Goal: Task Accomplishment & Management: Complete application form

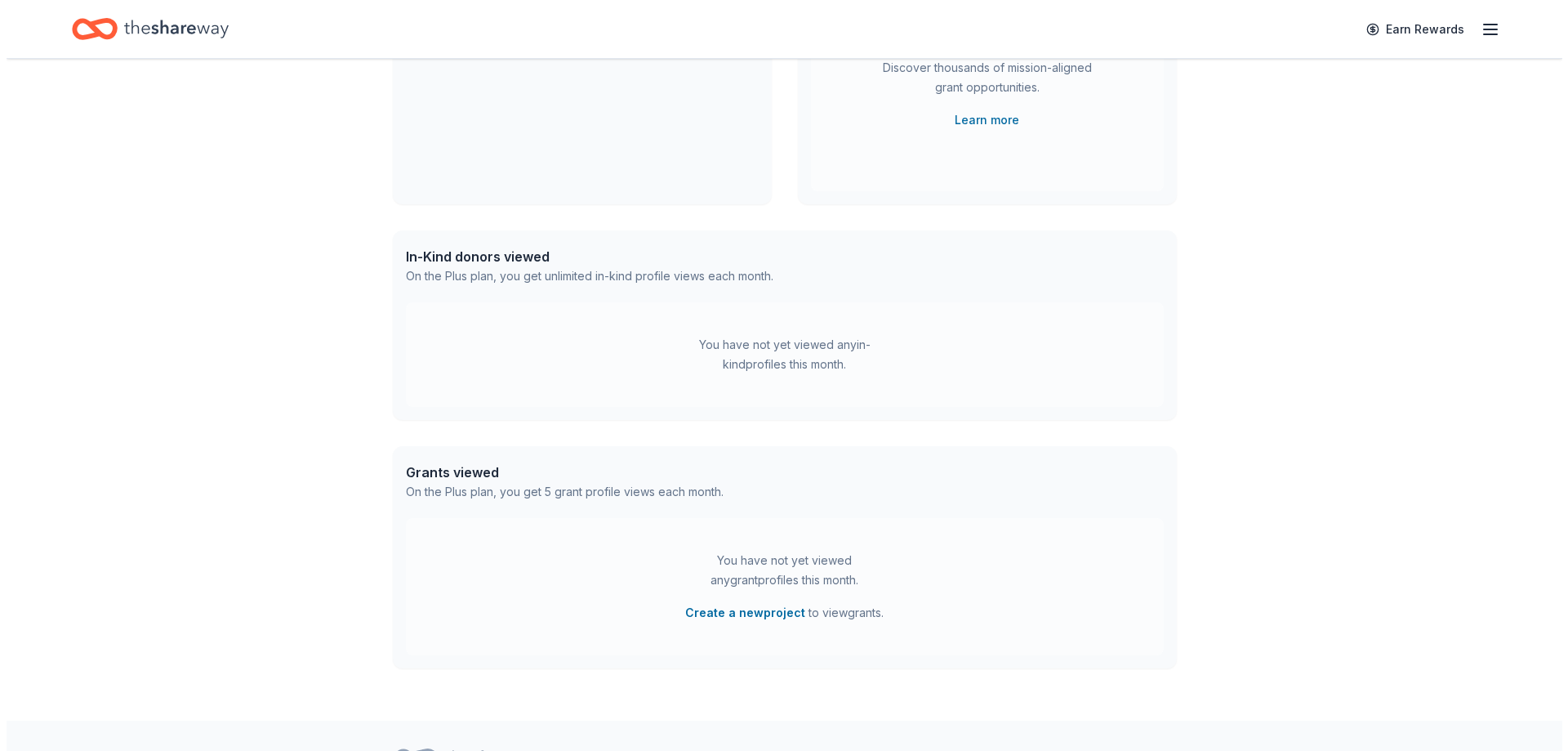
scroll to position [348, 0]
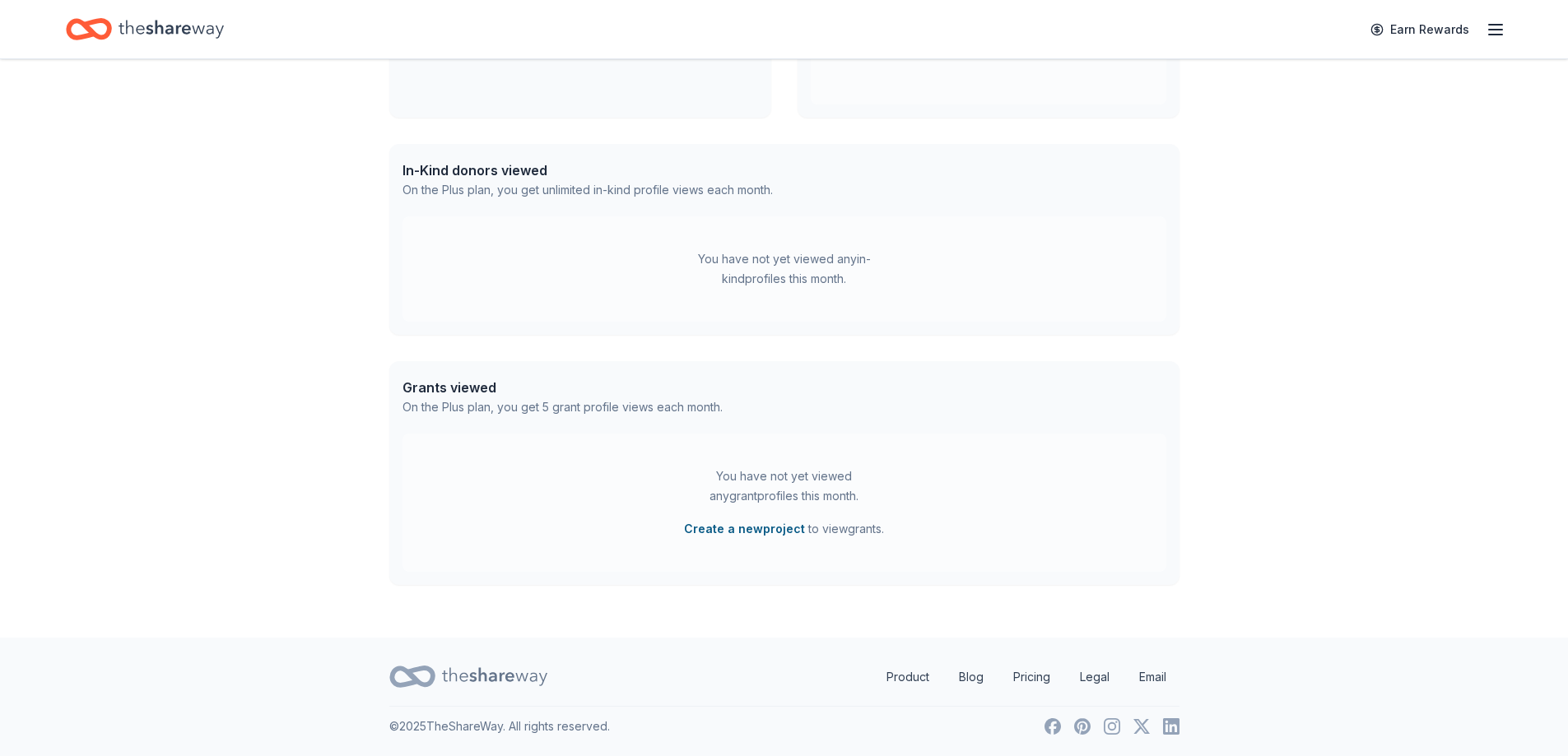
click at [744, 536] on button "Create a new project" at bounding box center [744, 529] width 121 height 20
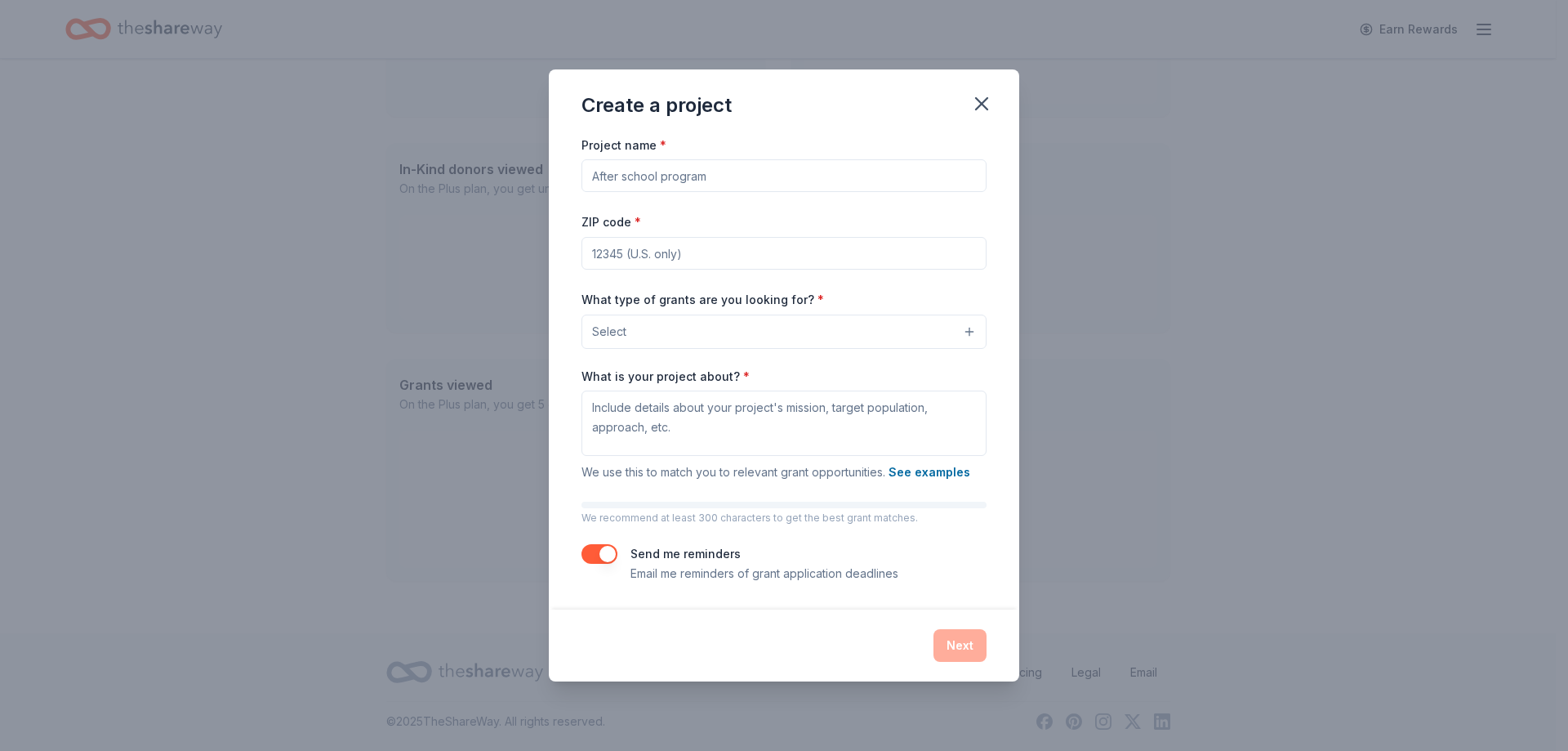
click at [629, 173] on input "Project name *" at bounding box center [784, 175] width 405 height 33
type input "Disability Inclusion Resource Center"
type input "78212"
click at [743, 337] on button "Select" at bounding box center [784, 332] width 405 height 35
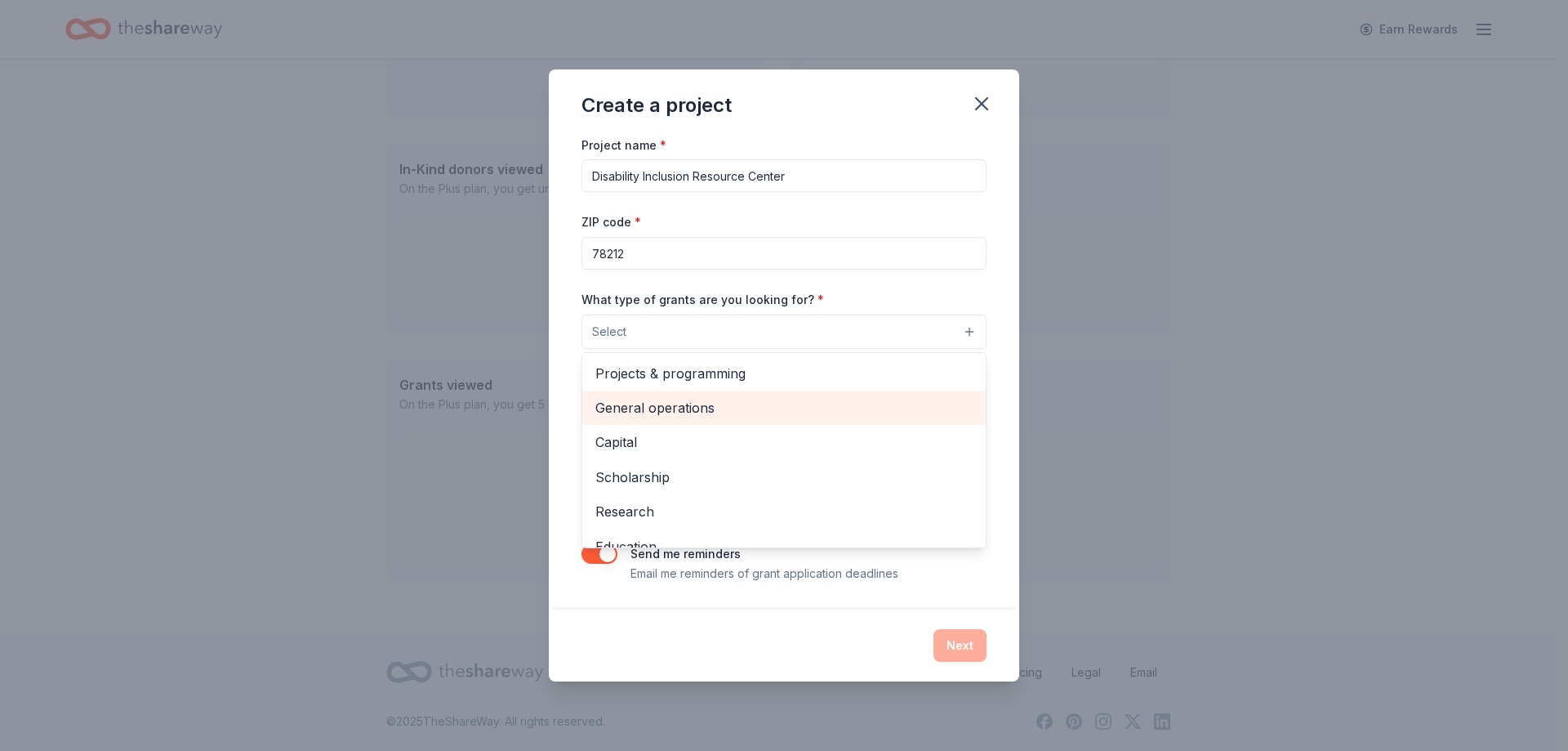
click at [728, 408] on span "General operations" at bounding box center [784, 408] width 377 height 21
click at [656, 178] on div "Project name * Disability Inclusion Resource Center ZIP code * 78212 What type …" at bounding box center [784, 359] width 405 height 450
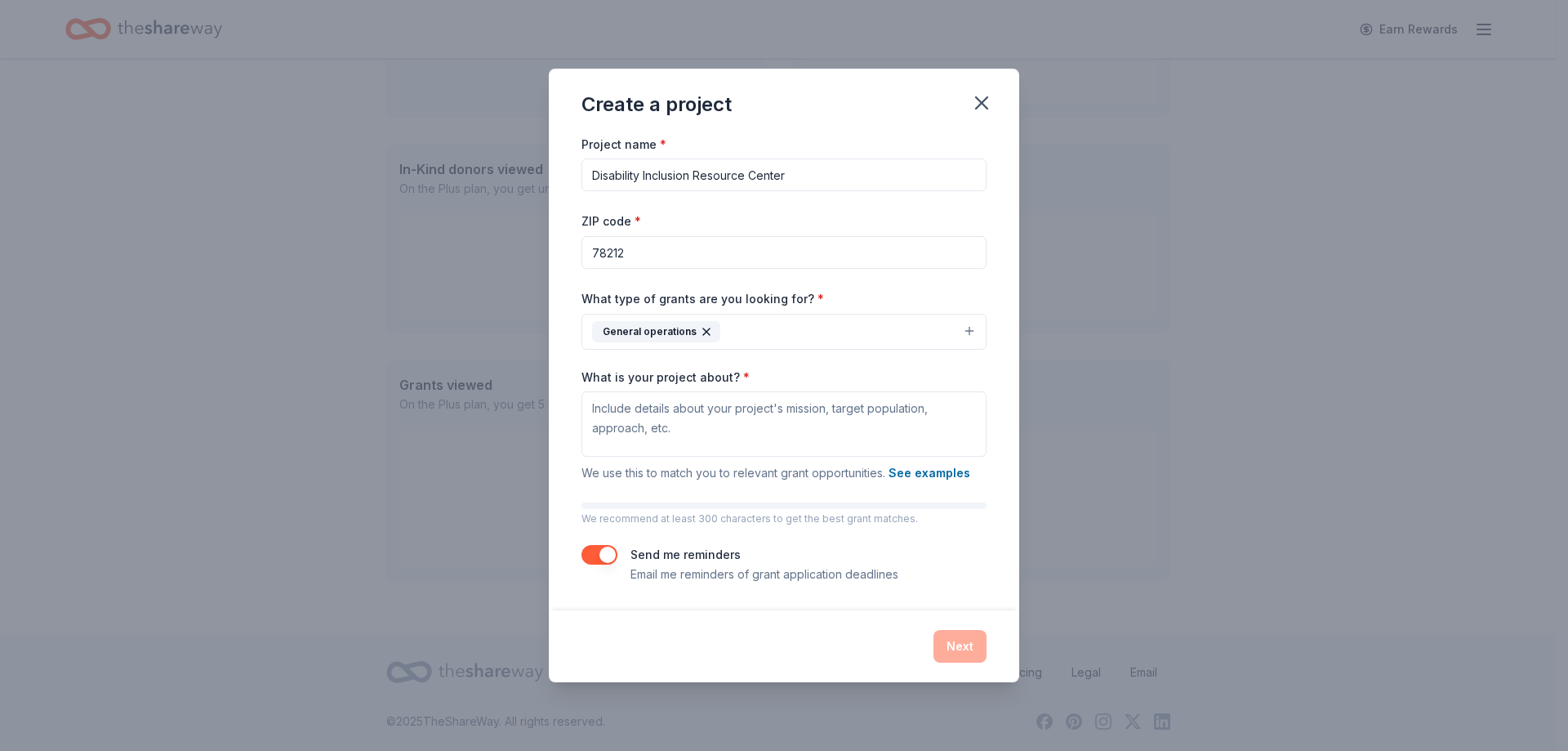
click at [708, 173] on input "Disability Inclusion Resource Center" at bounding box center [784, 174] width 405 height 33
drag, startPoint x: 708, startPoint y: 173, endPoint x: 817, endPoint y: 169, distance: 109.1
click at [817, 169] on input "Disability Inclusion Resource Center" at bounding box center [784, 174] width 405 height 33
click at [649, 174] on input "Disability Inclusion Resource Center" at bounding box center [784, 174] width 405 height 33
drag, startPoint x: 649, startPoint y: 174, endPoint x: 814, endPoint y: 167, distance: 165.1
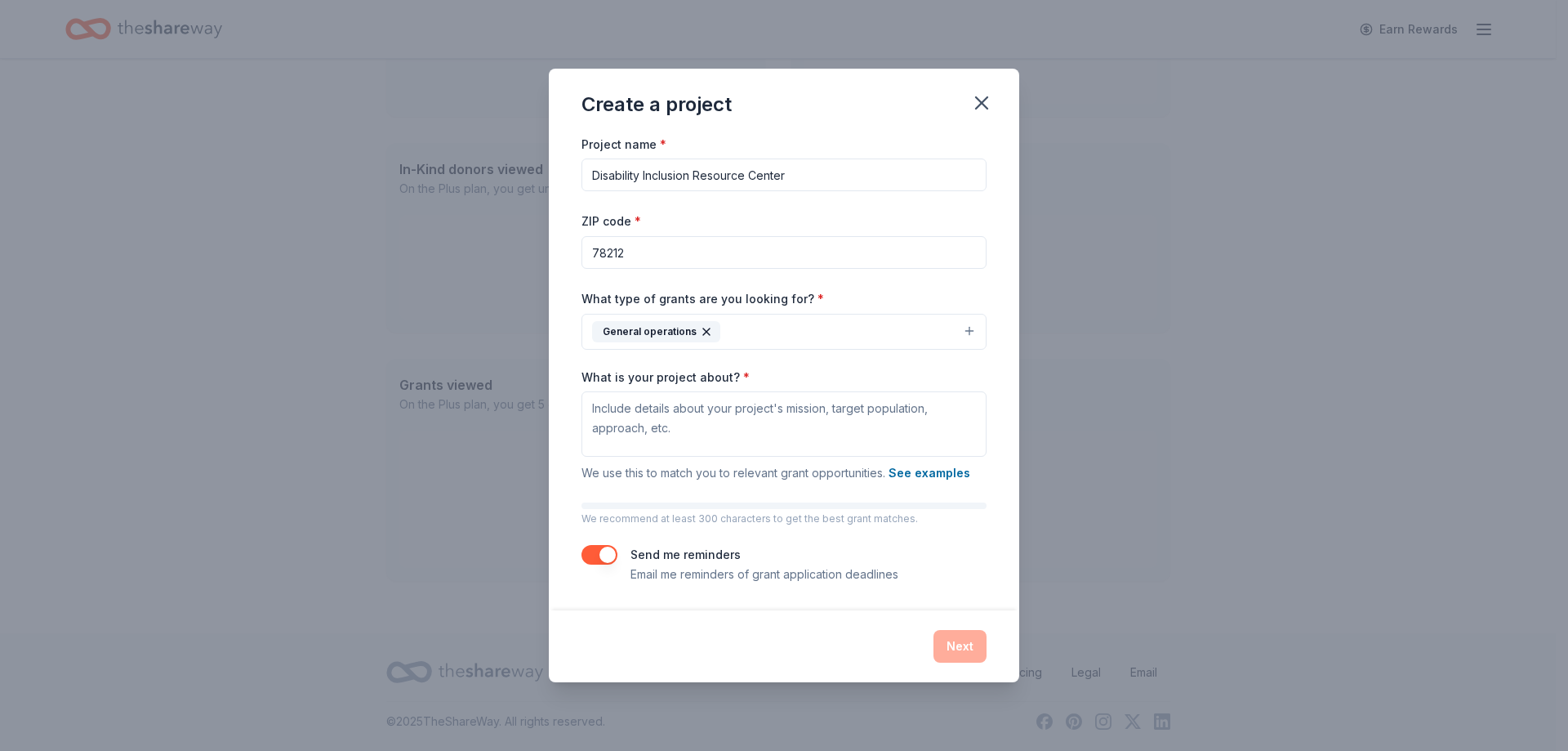
click at [814, 167] on input "Disability Inclusion Resource Center" at bounding box center [784, 174] width 405 height 33
type input "Disability"
type input "Fiesta Especial Leadership & Lifeskills Development"
click at [720, 408] on textarea "What is your project about? *" at bounding box center [784, 424] width 405 height 65
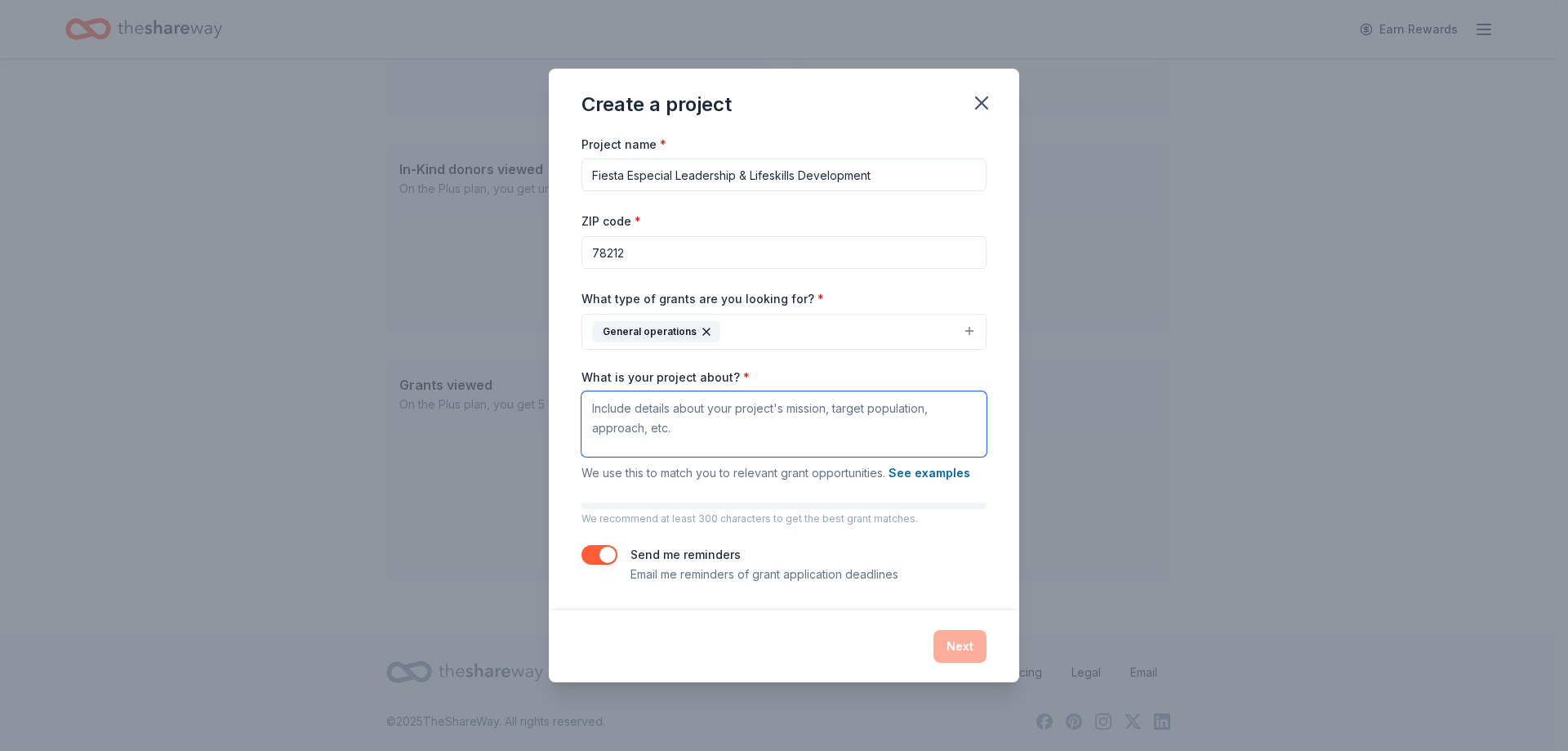
click at [707, 417] on textarea "What is your project about? *" at bounding box center [784, 424] width 405 height 65
paste textarea "Youth and young adults with disabilities often face limited opportunities for l…"
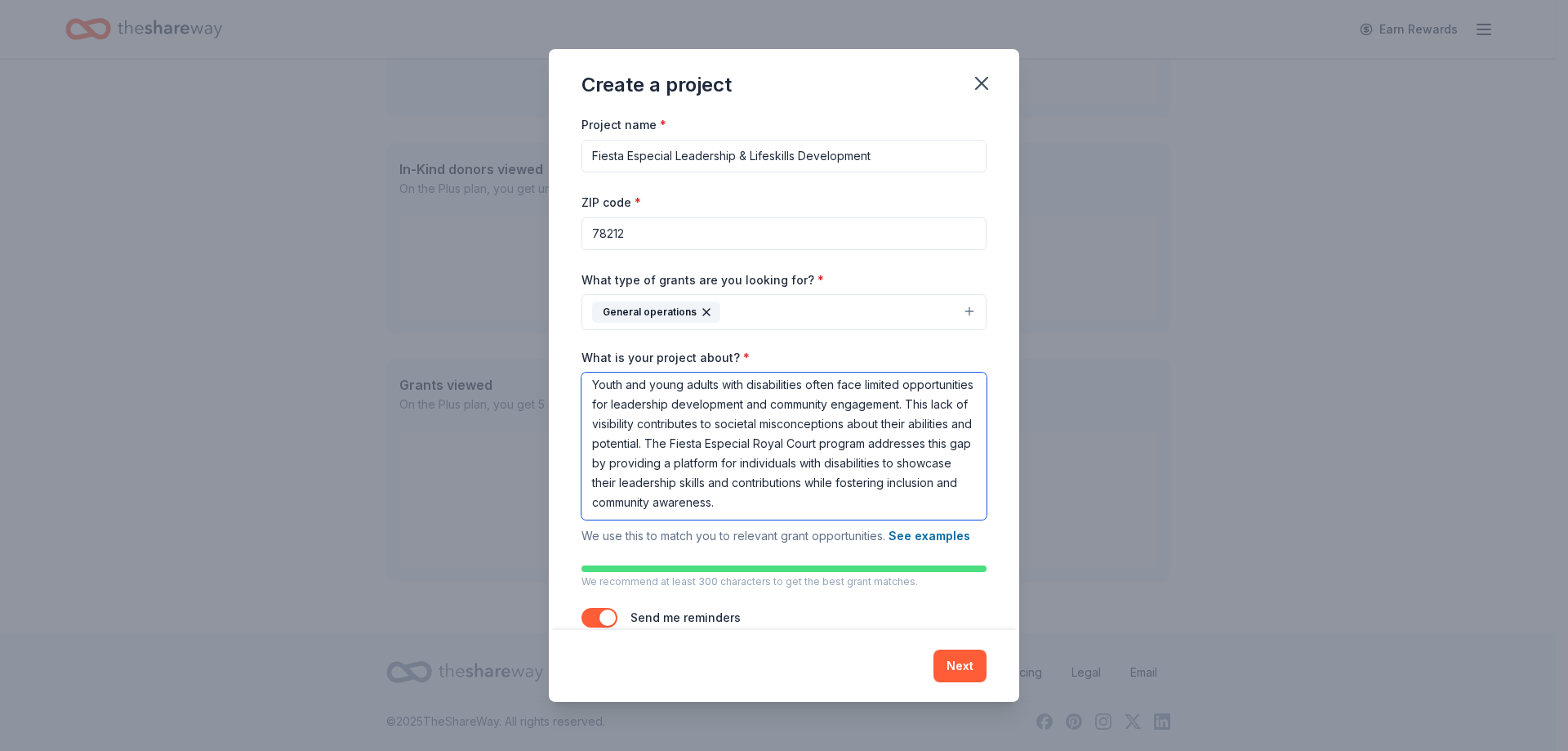
scroll to position [25, 0]
click at [828, 420] on textarea "Youth and young adults with disabilities often face limited opportunities for l…" at bounding box center [784, 447] width 405 height 147
click at [819, 428] on textarea "Youth and young adults with disabilities often face limited opportunities for l…" at bounding box center [784, 447] width 405 height 147
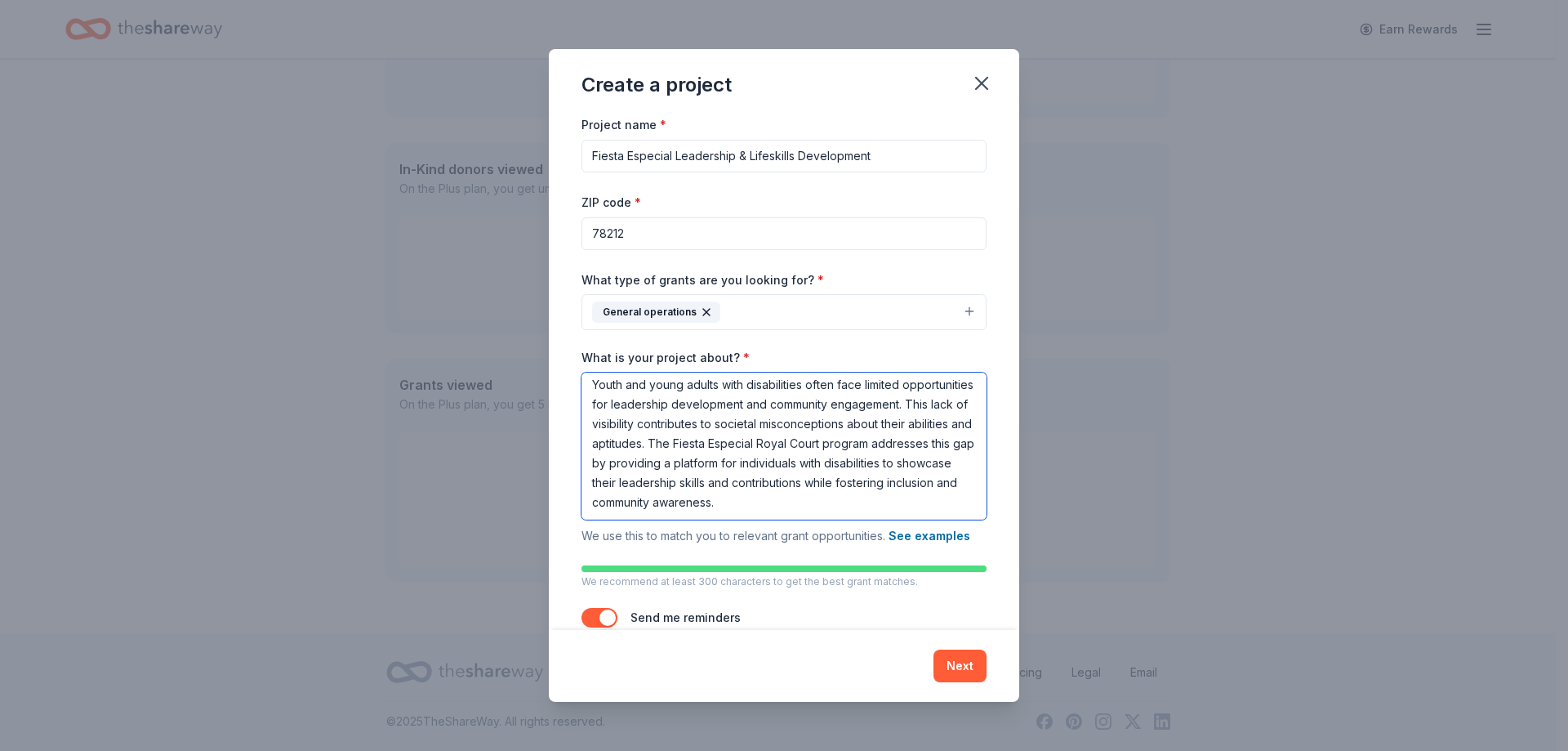
scroll to position [0, 0]
drag, startPoint x: 723, startPoint y: 504, endPoint x: 584, endPoint y: 362, distance: 198.7
click at [584, 362] on div "What is your project about? * Youth and young adults with disabilities often fa…" at bounding box center [784, 448] width 405 height 196
click at [793, 506] on textarea "Youth and young adults with disabilities often face limited opportunities for l…" at bounding box center [784, 447] width 405 height 147
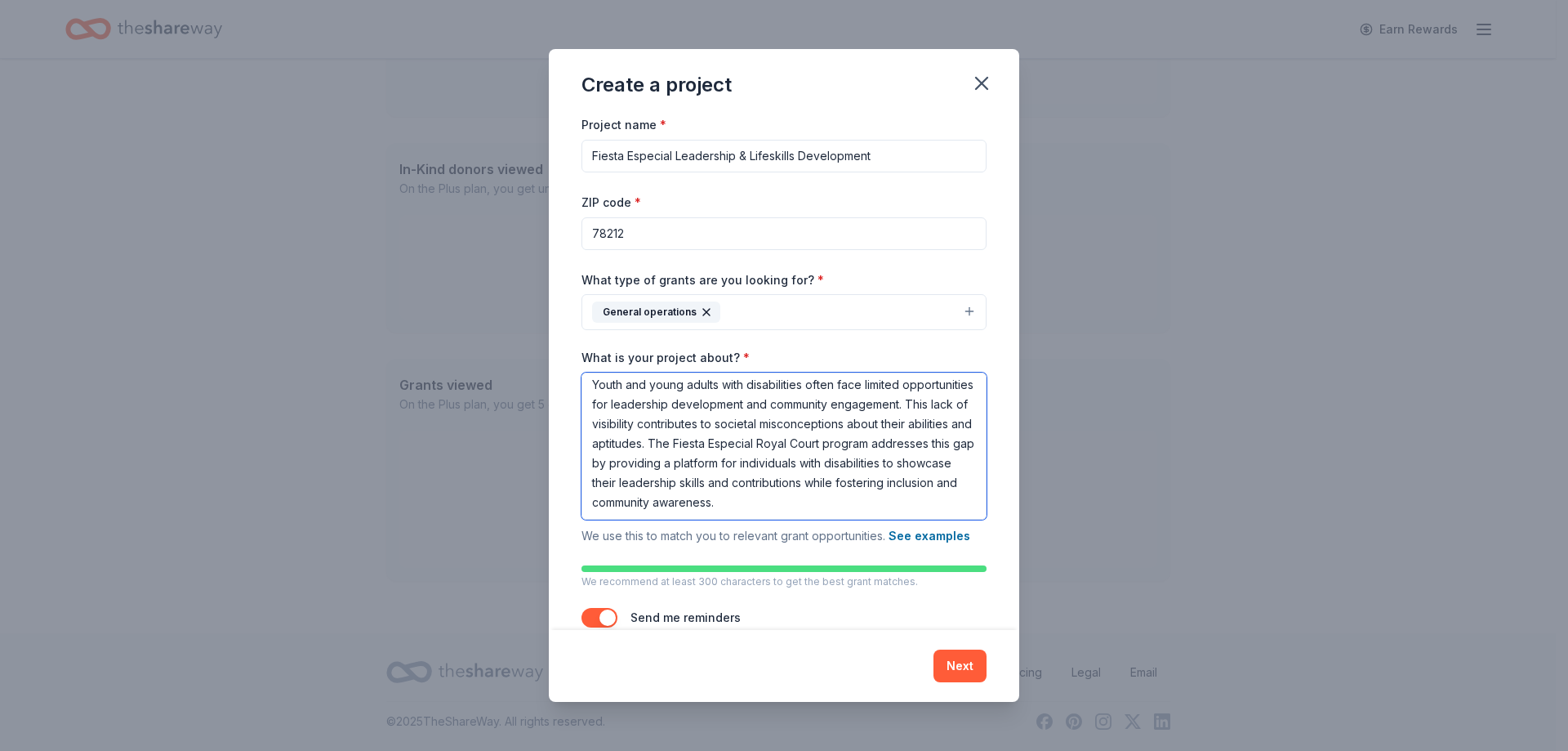
scroll to position [0, 0]
drag, startPoint x: 768, startPoint y: 507, endPoint x: 479, endPoint y: 282, distance: 366.3
click at [479, 282] on div "Create a project Project name * Fiesta Especial Leadership & Lifeskills Develop…" at bounding box center [784, 376] width 1568 height 751
paste textarea "meaningful community engagement, resulting in fewer chances to demonstrate thei…"
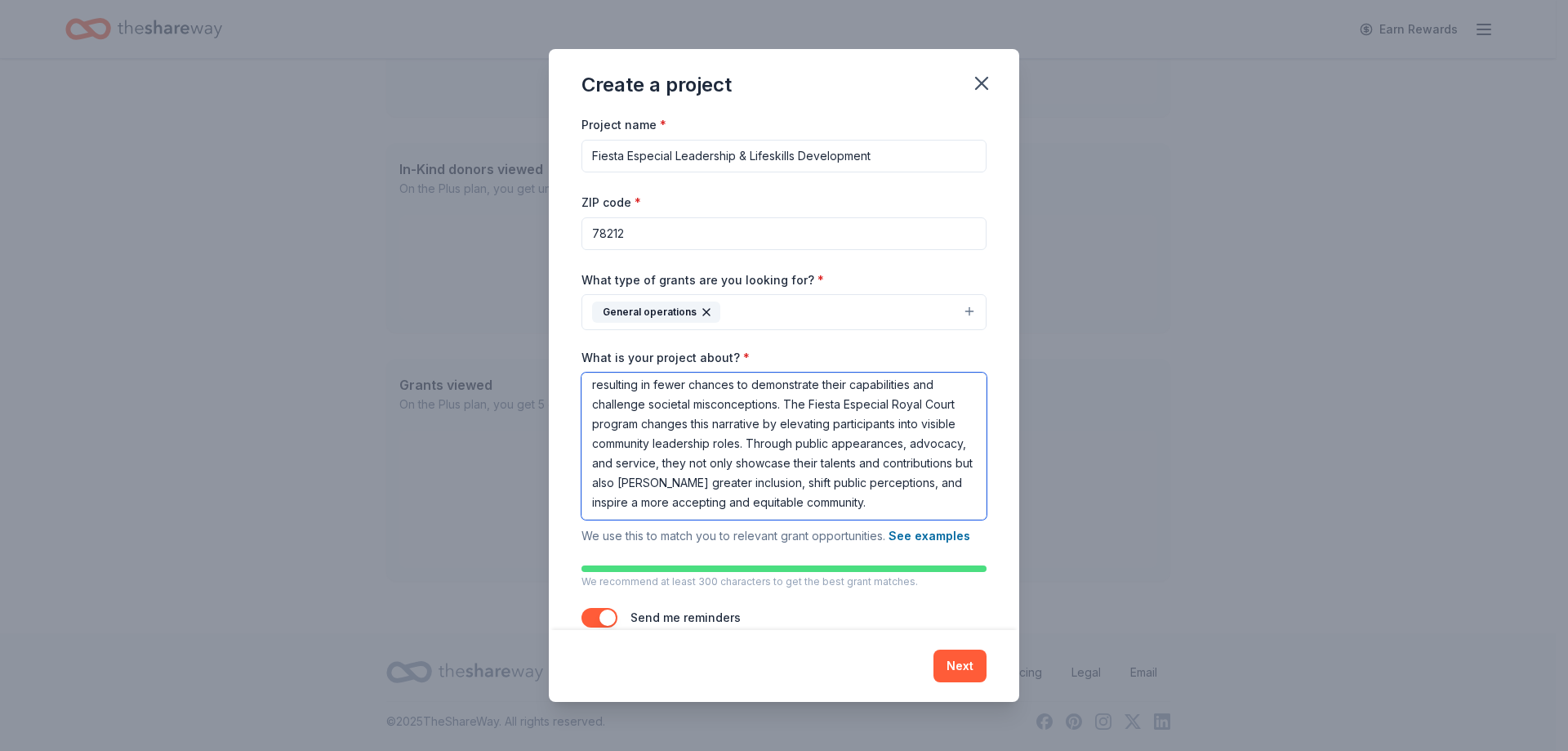
click at [747, 465] on textarea "Youth and young adults with disabilities often face limited opportunities for l…" at bounding box center [784, 447] width 405 height 147
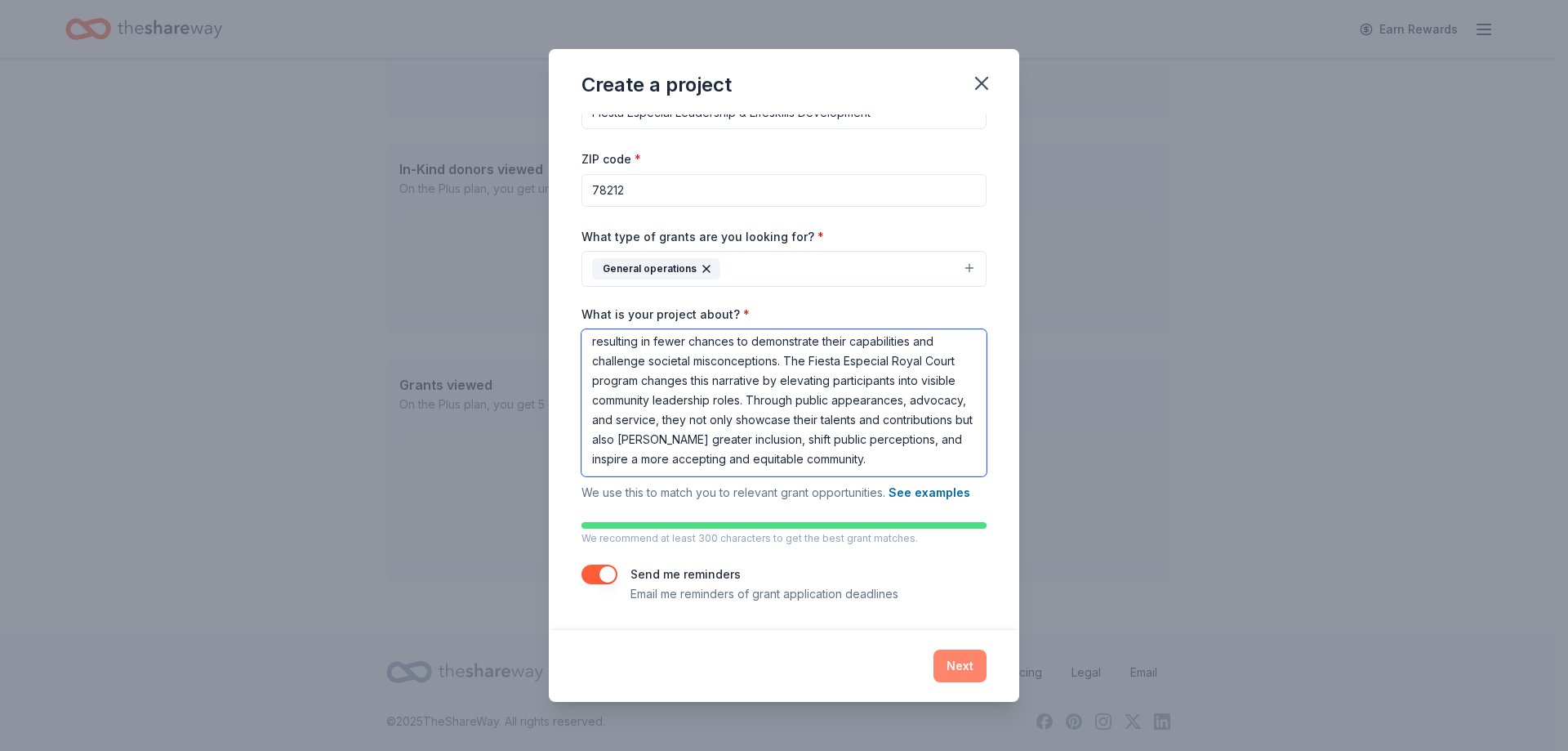
type textarea "Youth and young adults with disabilities often face limited opportunities for l…"
click at [962, 661] on button "Next" at bounding box center [959, 666] width 53 height 33
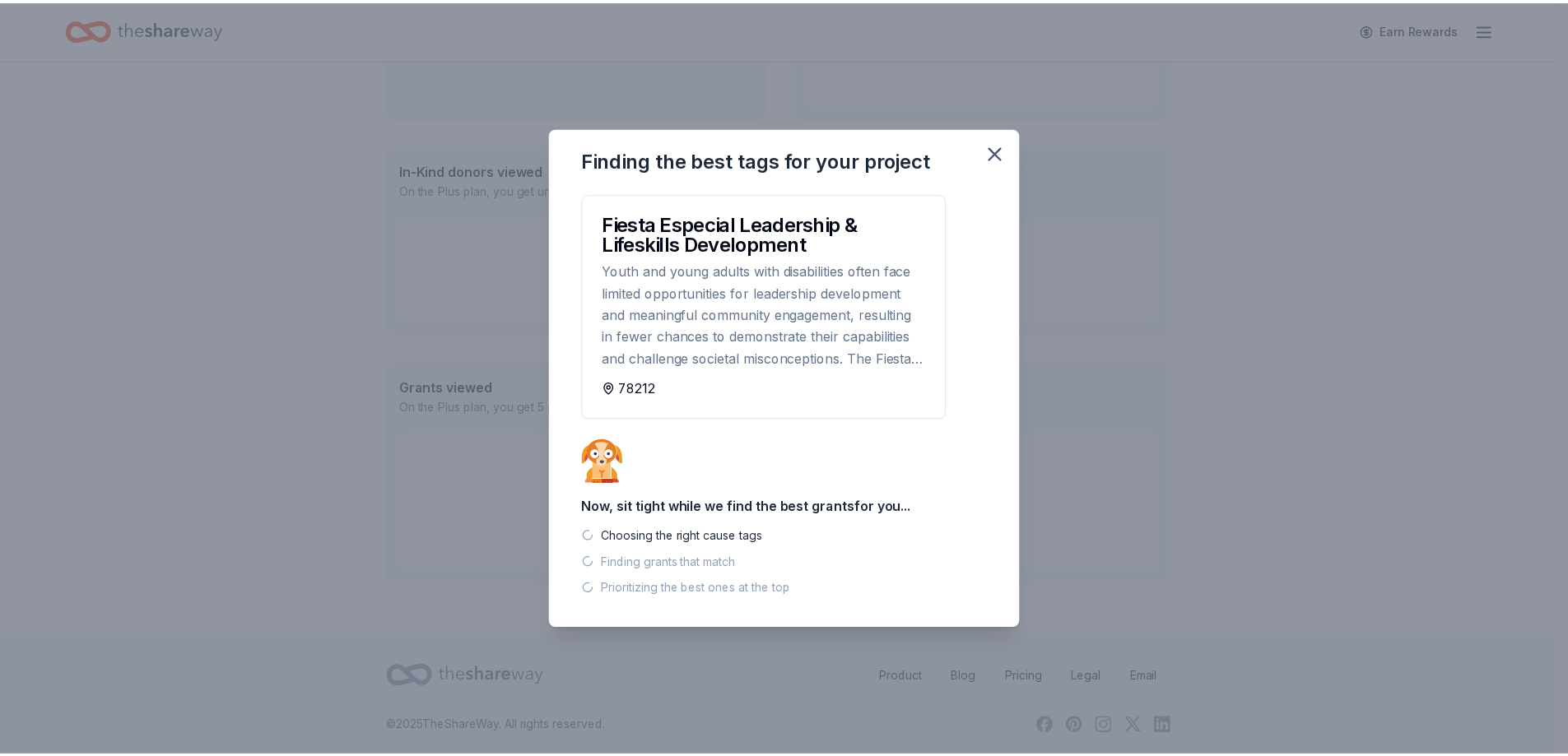
scroll to position [317, 0]
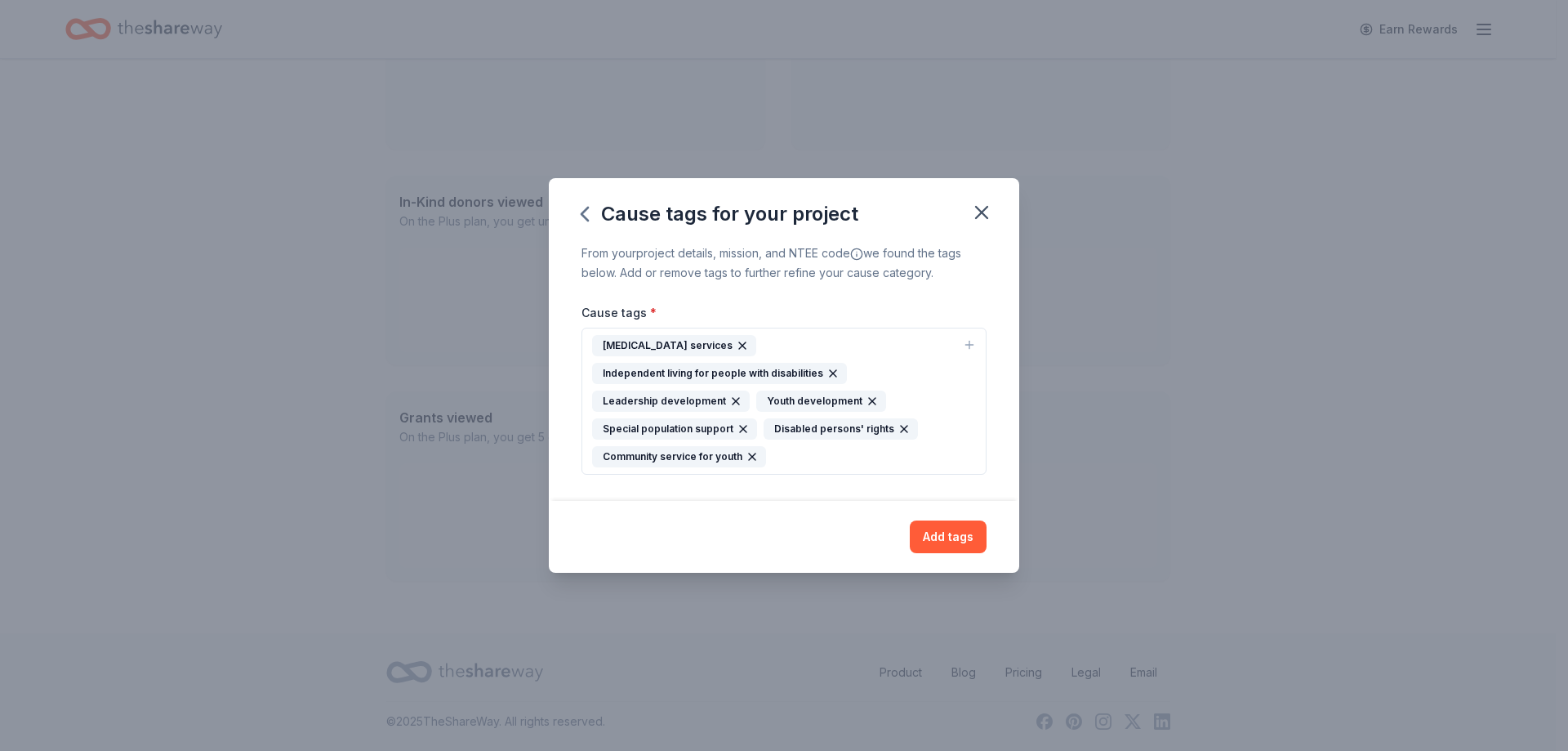
click at [812, 456] on div "Developmental disability services Independent living for people with disabiliti…" at bounding box center [774, 401] width 364 height 133
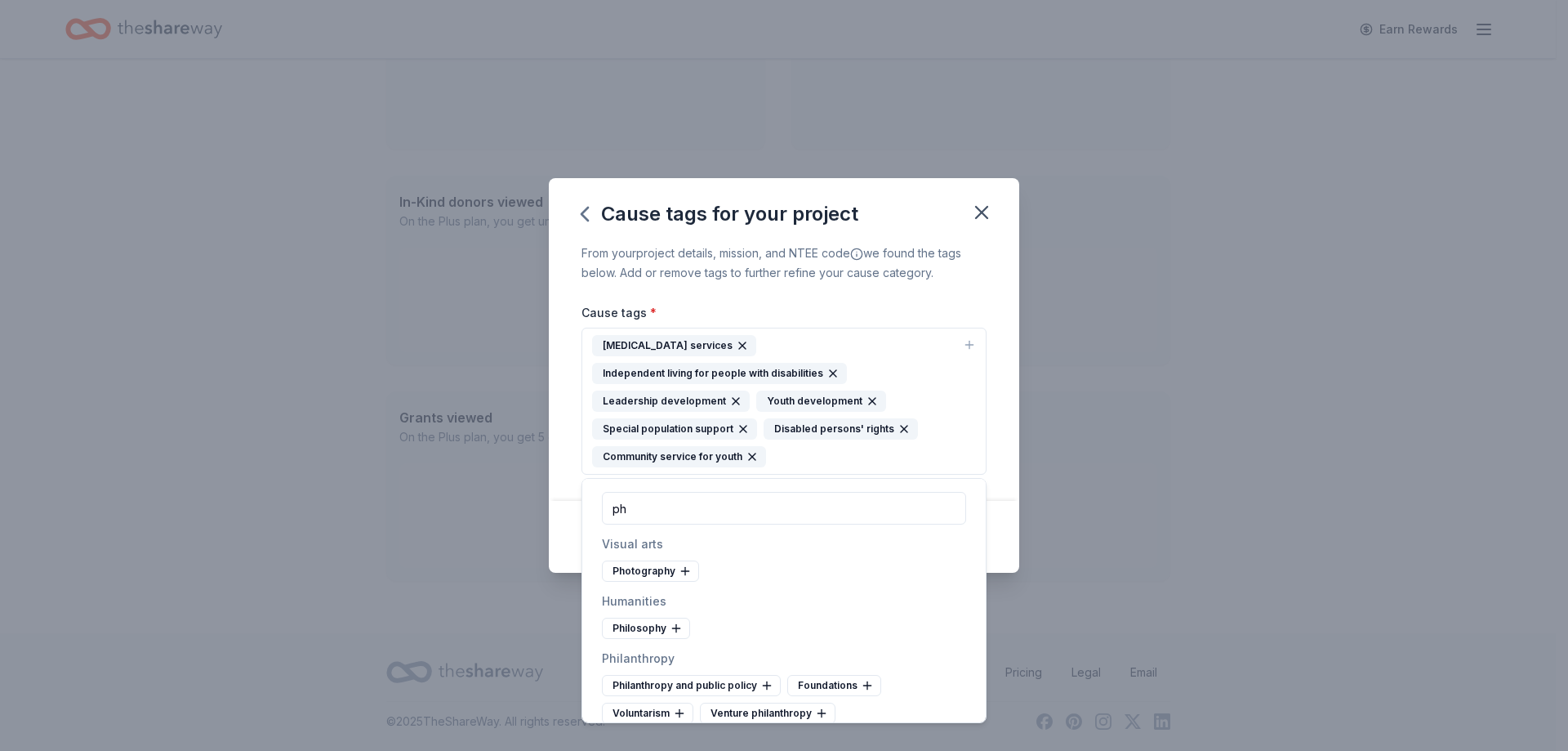
type input "p"
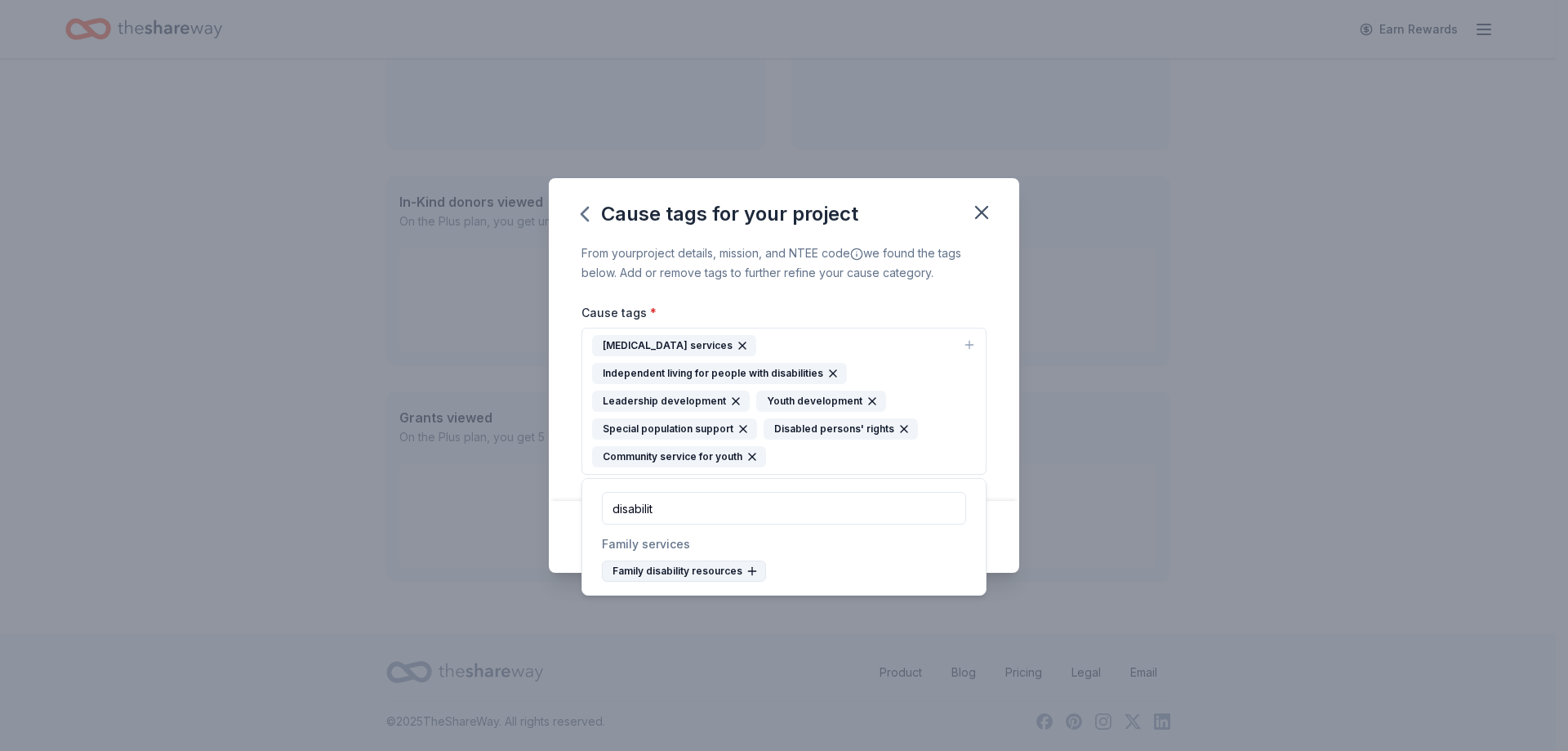
click at [724, 567] on div "Family disability resources" at bounding box center [684, 571] width 164 height 21
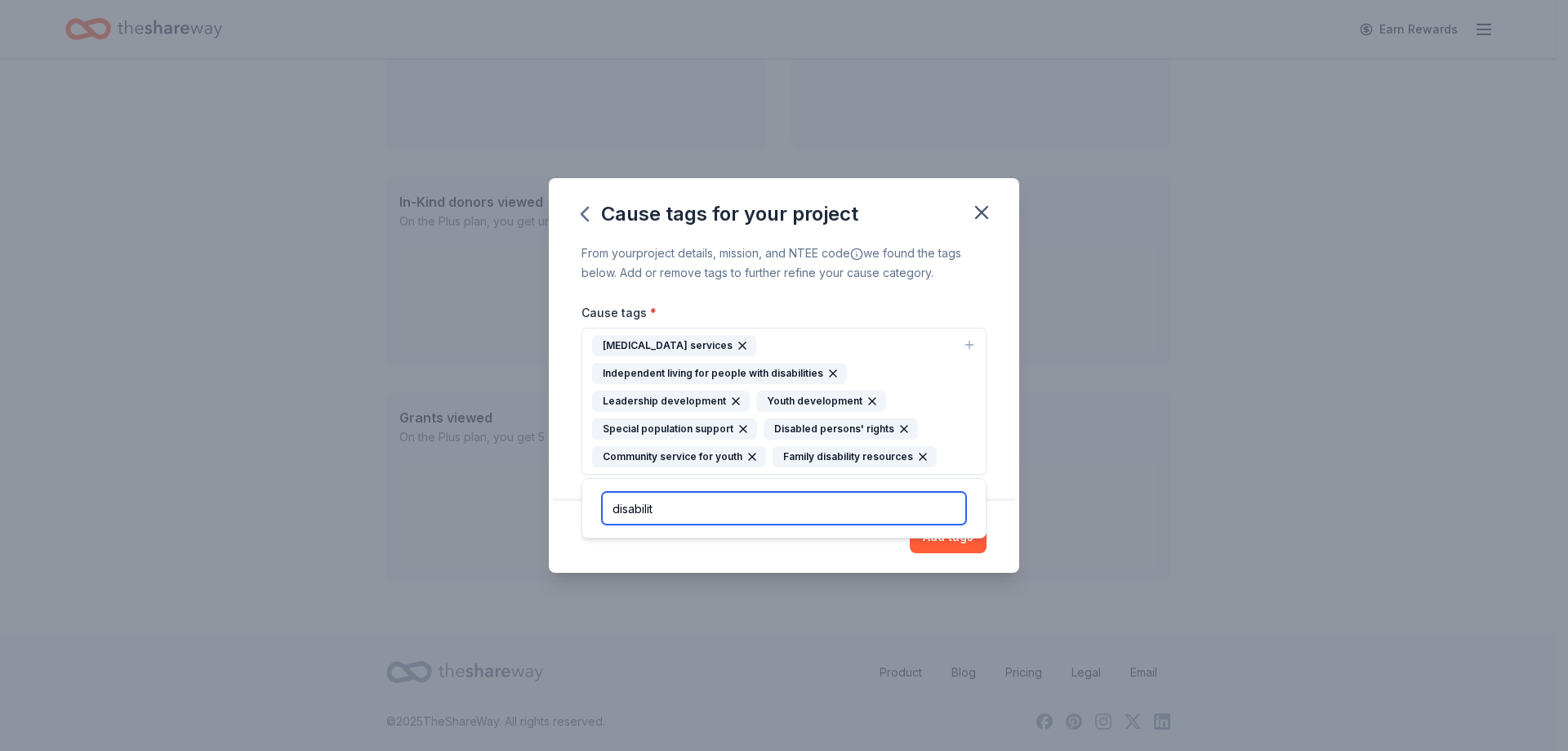
click at [620, 510] on input "disabilit" at bounding box center [784, 508] width 364 height 33
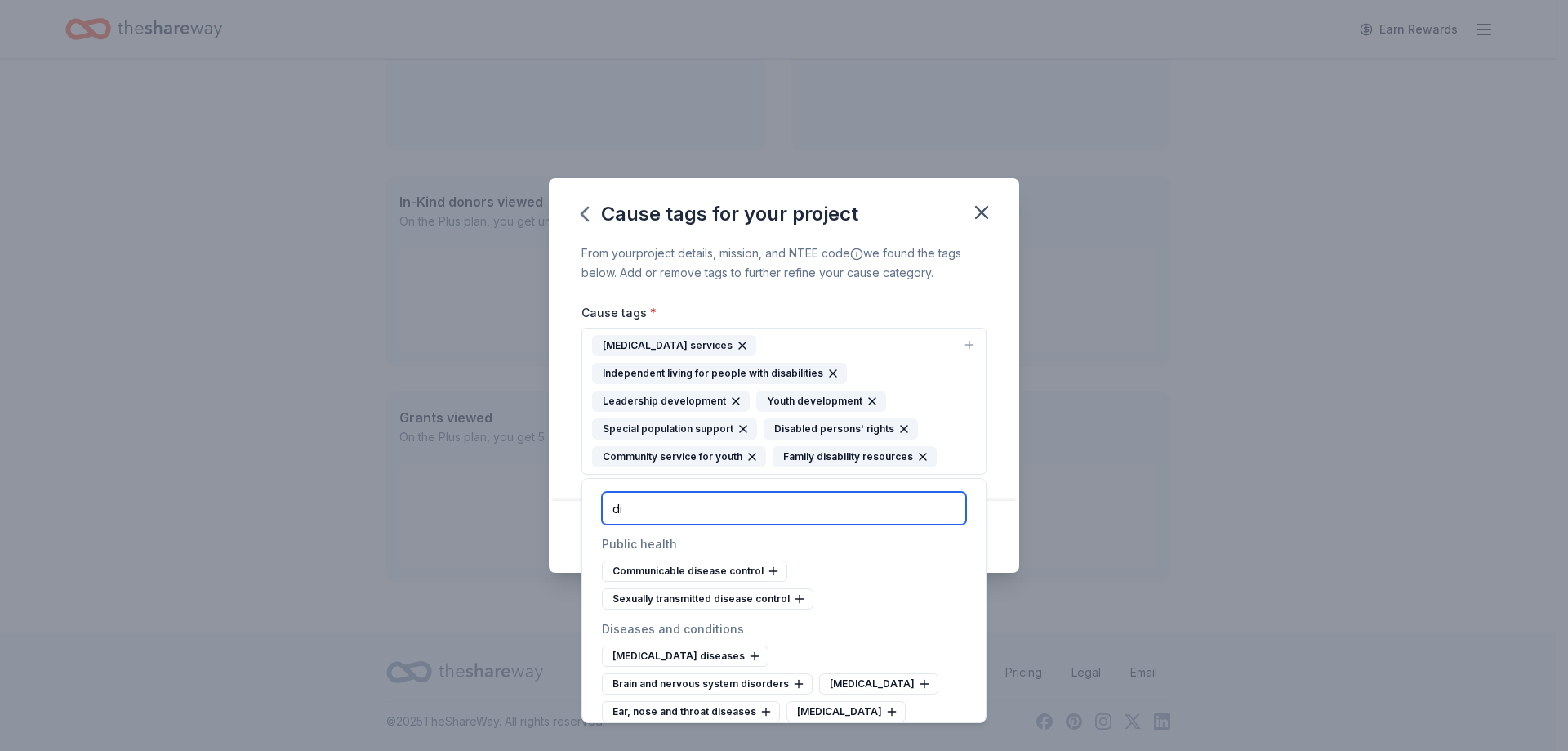
type input "d"
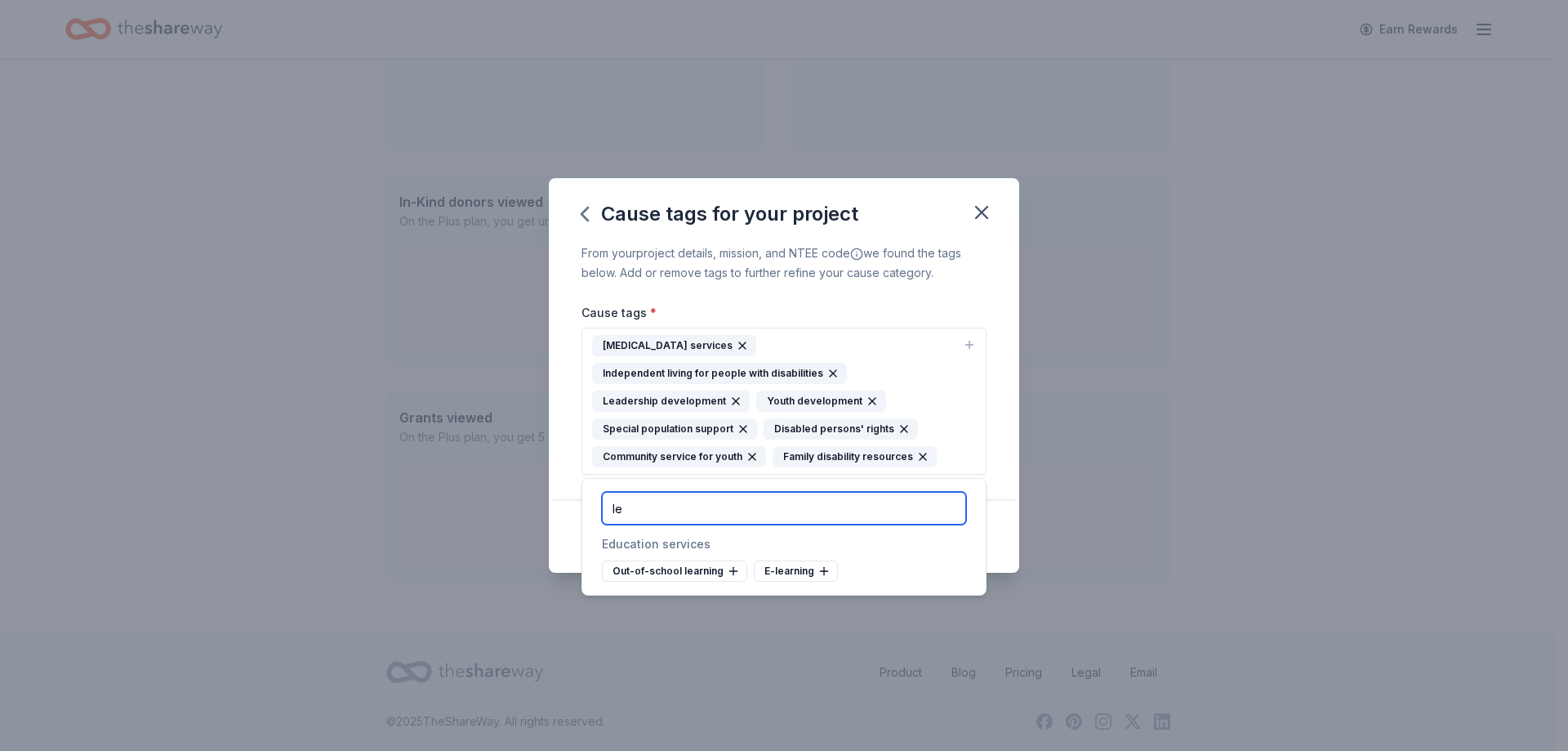
type input "l"
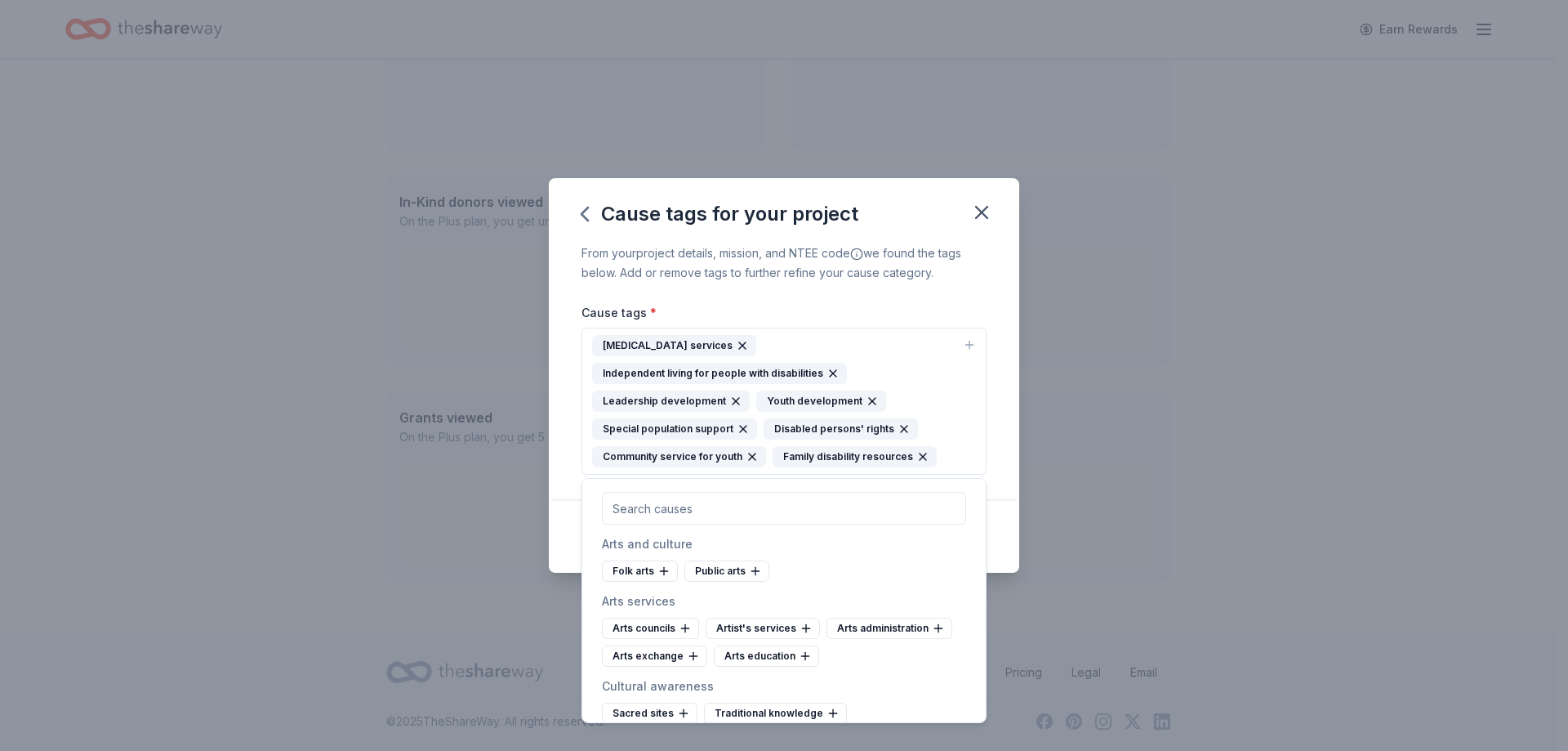
click at [560, 488] on div "From your project details, mission, and NTEE code we found the tags below. Add …" at bounding box center [784, 372] width 471 height 257
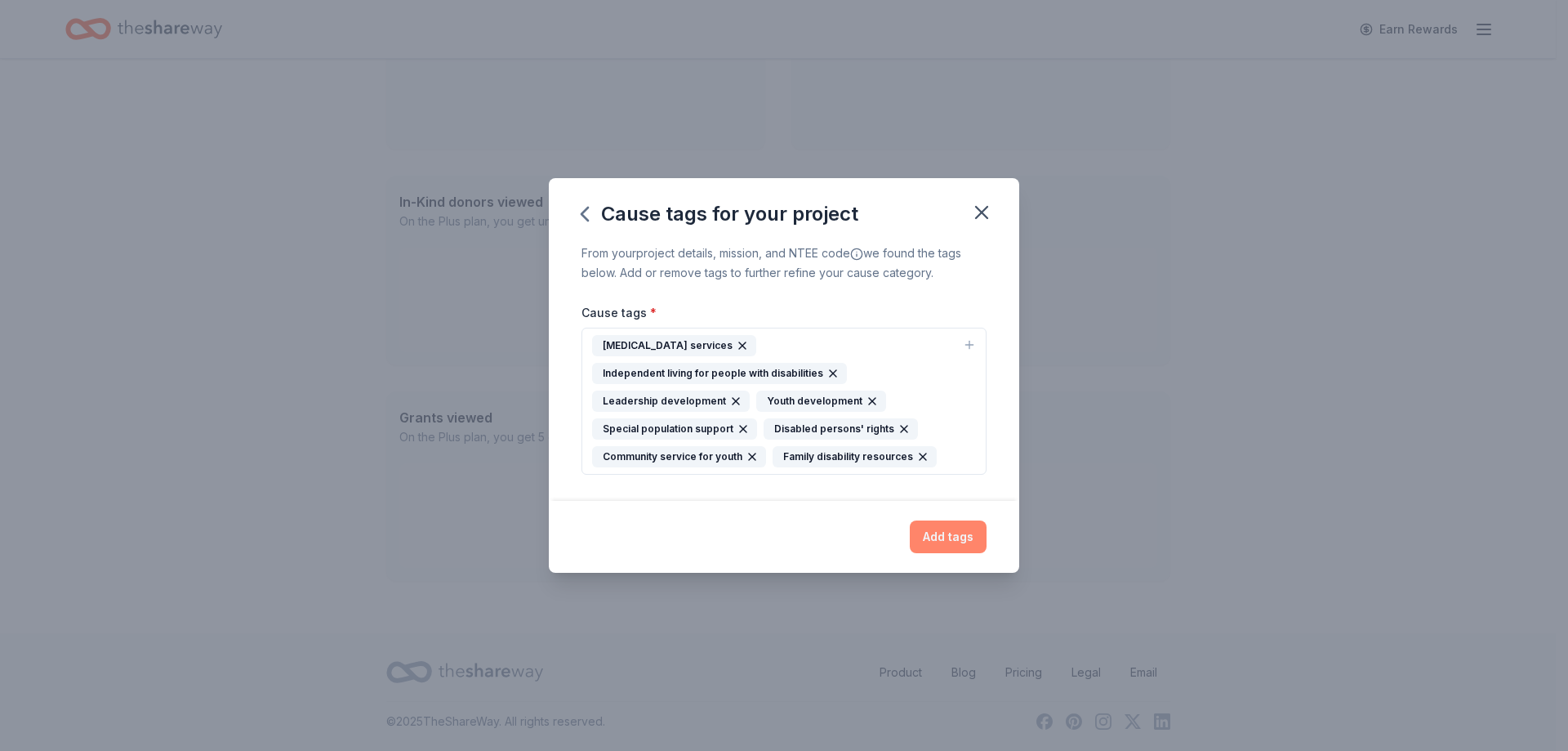
click at [964, 538] on button "Add tags" at bounding box center [948, 536] width 77 height 33
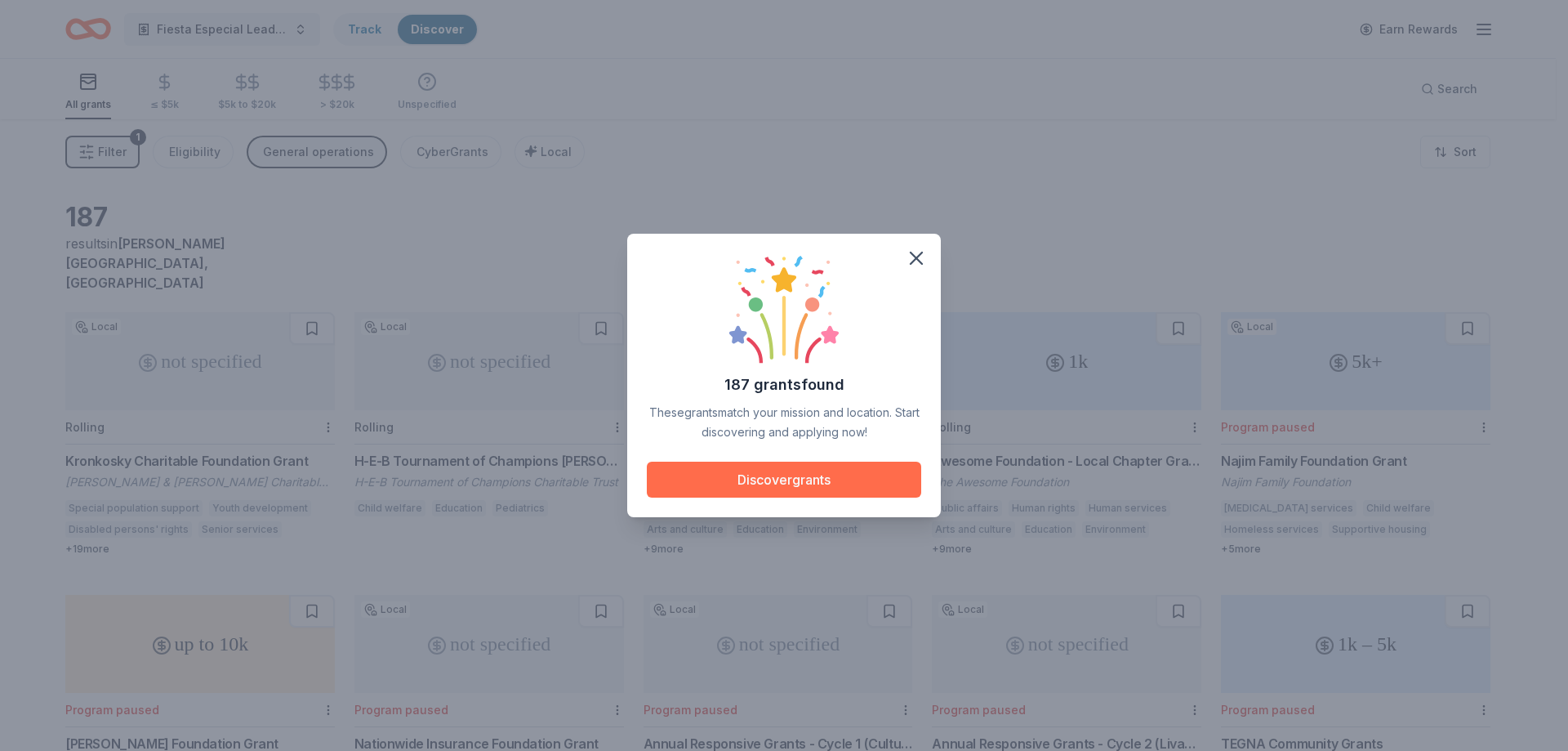
click at [775, 484] on button "Discover grants" at bounding box center [784, 480] width 275 height 36
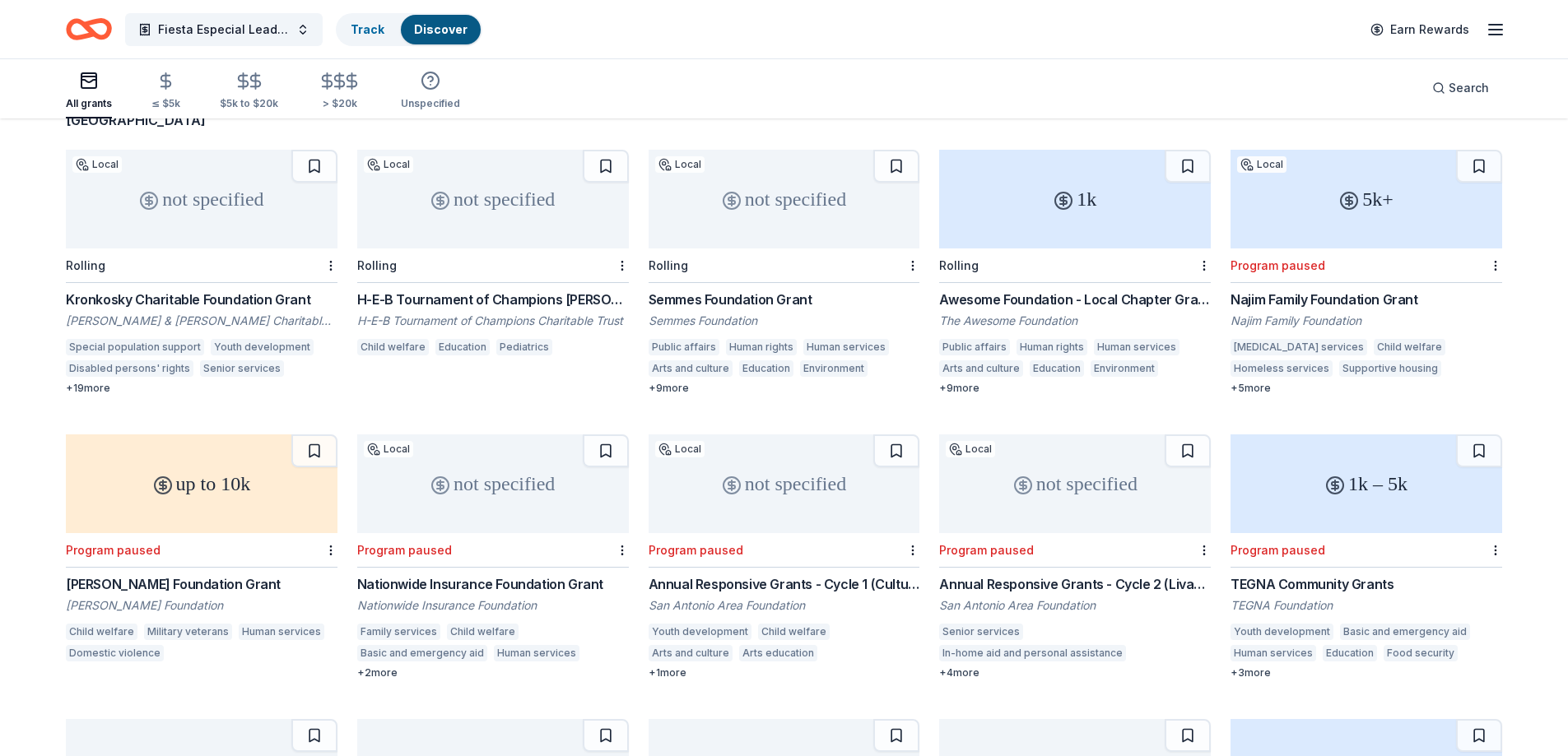
scroll to position [247, 0]
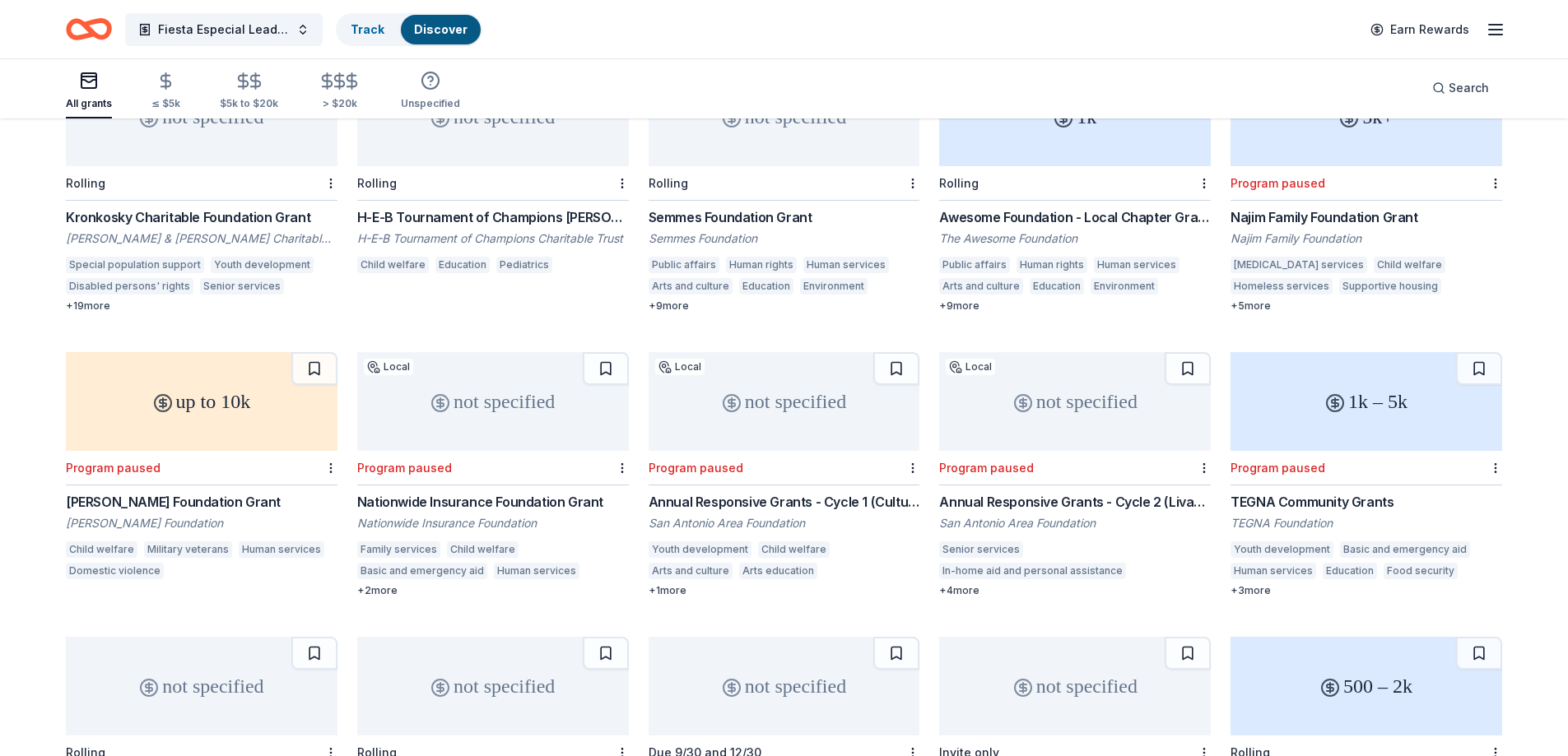
click at [135, 492] on div "[PERSON_NAME] Foundation Grant" at bounding box center [201, 501] width 272 height 20
click at [530, 492] on div "Nationwide Insurance Foundation Grant" at bounding box center [492, 501] width 272 height 20
click at [903, 492] on div "Annual Responsive Grants - Cycle 1 (Cultural Vibrancy and Youth Success)" at bounding box center [784, 501] width 272 height 20
click at [1282, 492] on div "TEGNA Community Grants" at bounding box center [1366, 501] width 272 height 20
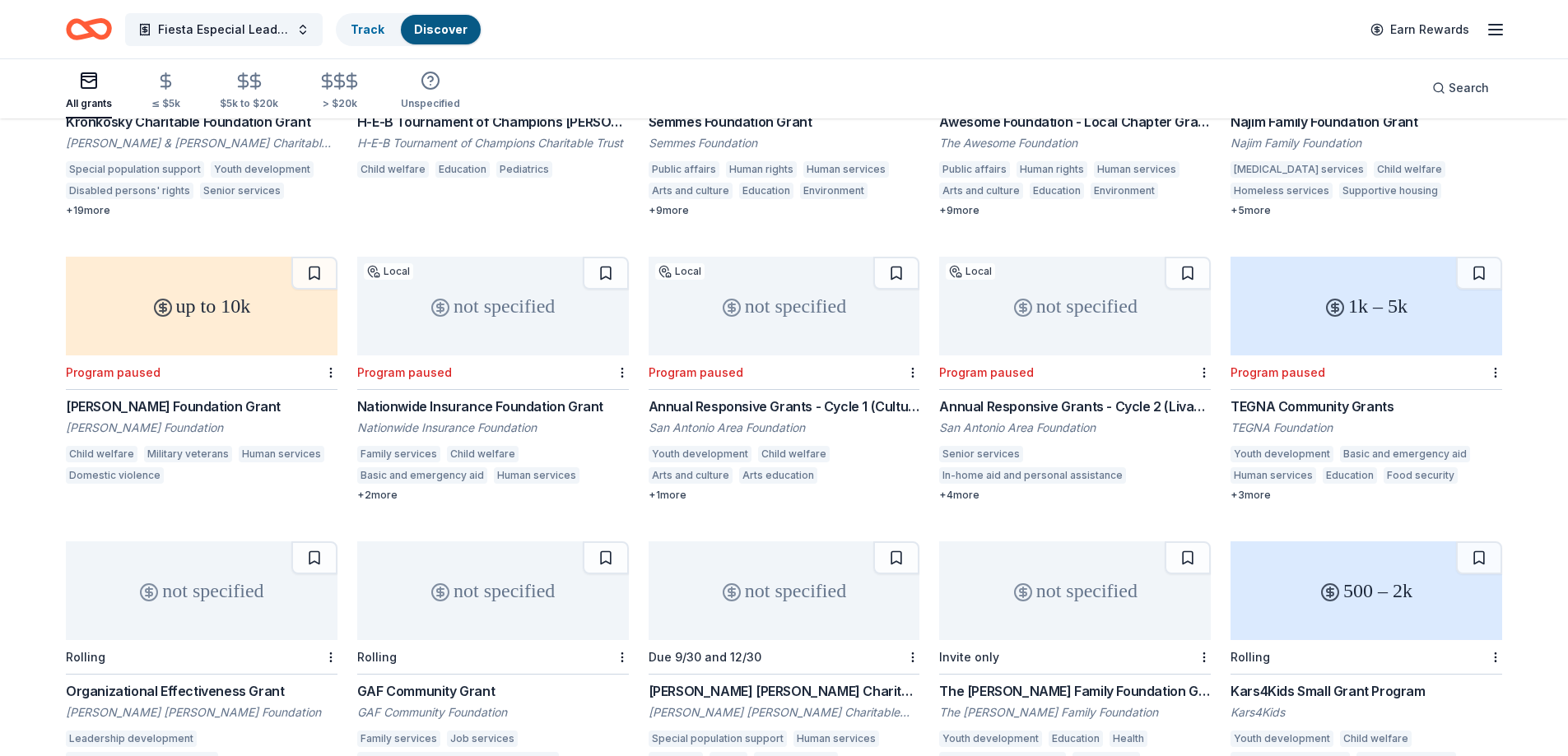
scroll to position [329, 0]
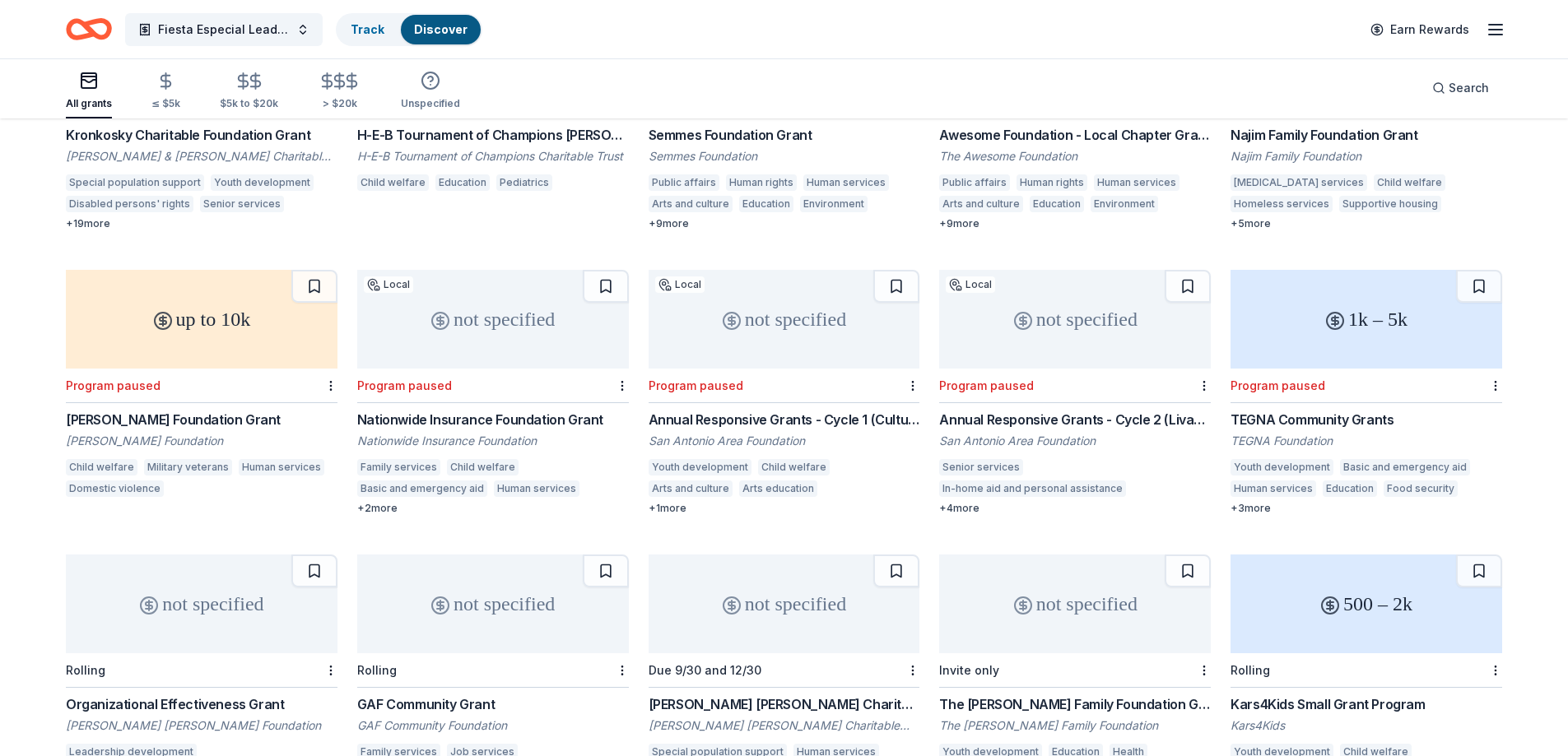
click at [1243, 501] on div "+ 3 more" at bounding box center [1366, 507] width 272 height 13
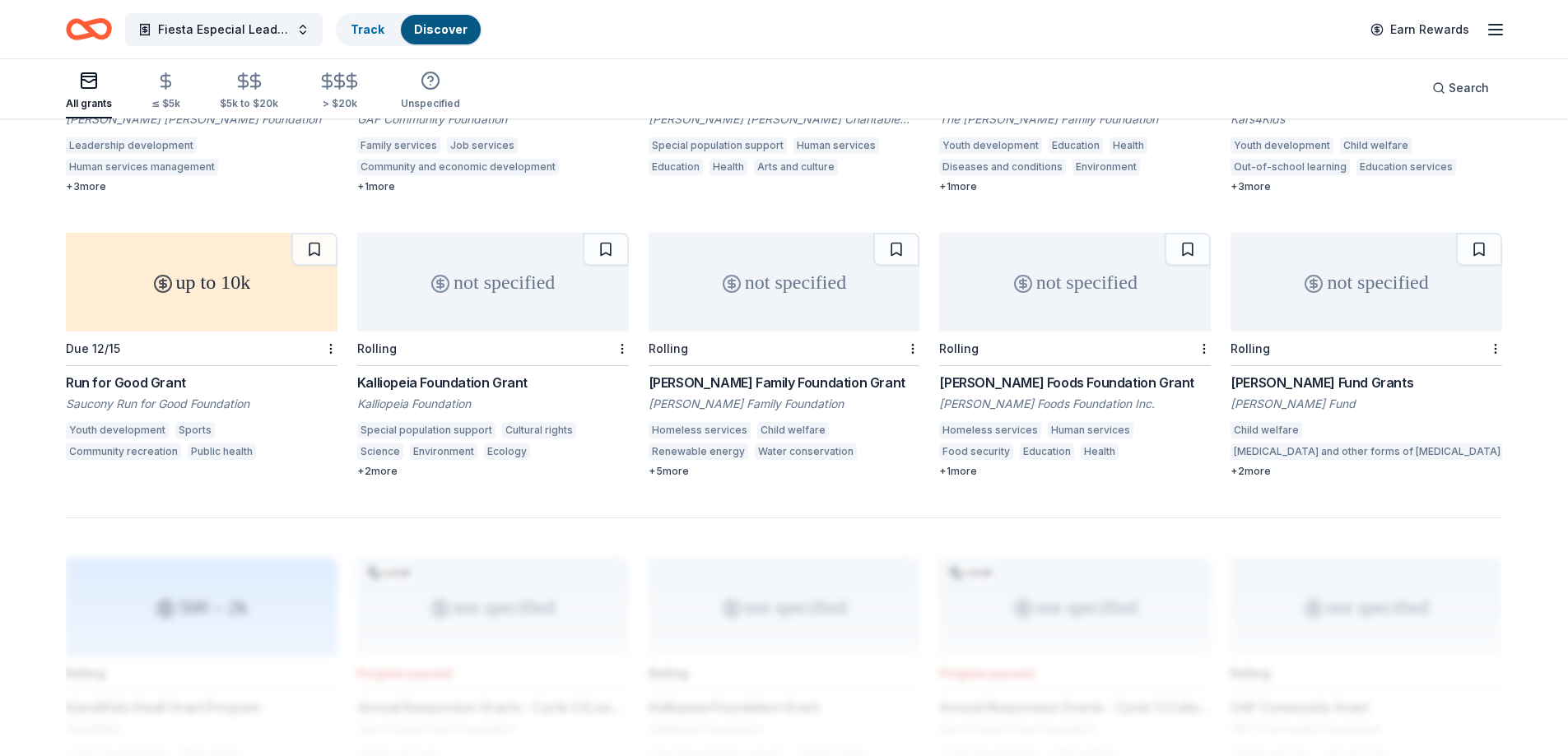
scroll to position [987, 0]
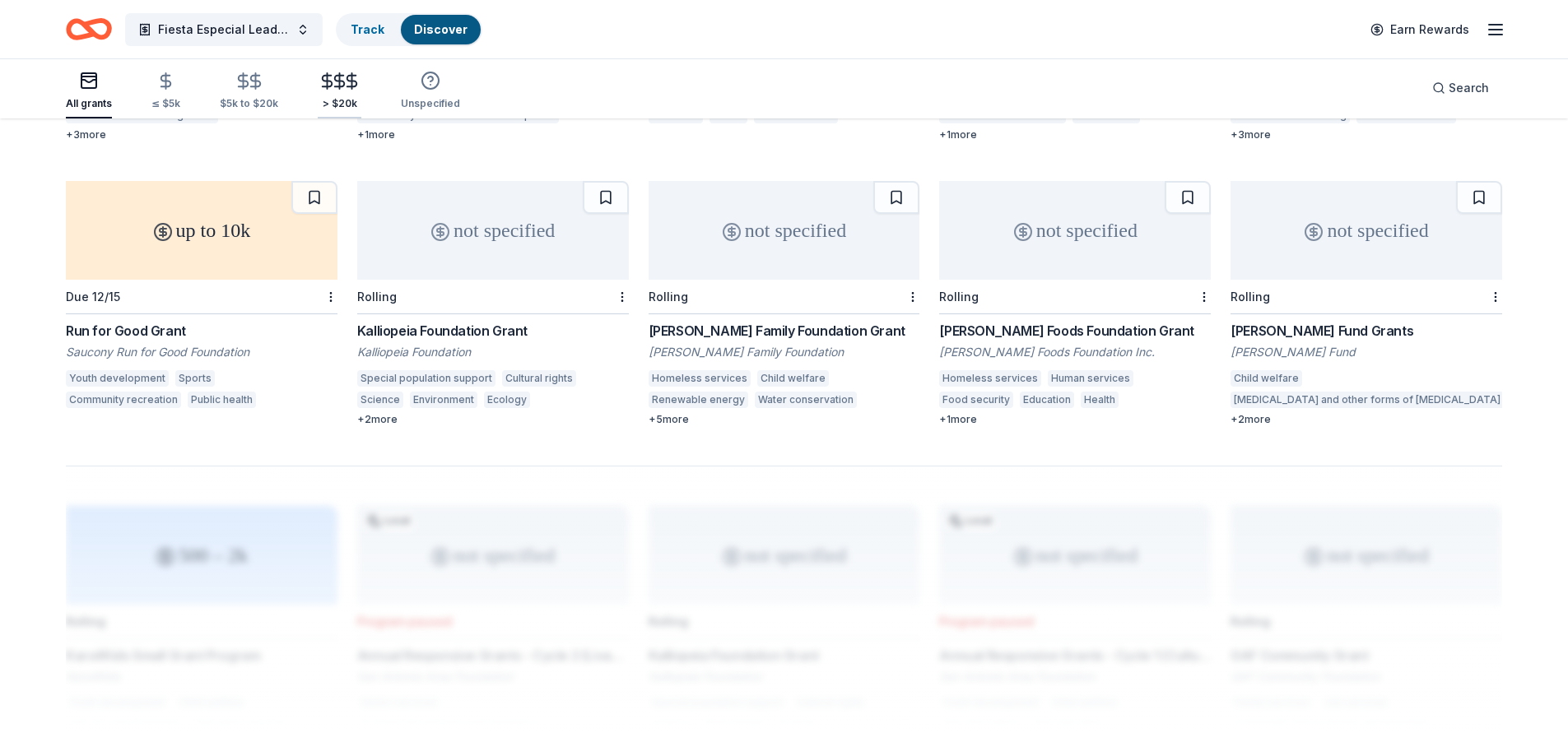
click at [326, 98] on div "> $20k" at bounding box center [339, 103] width 43 height 13
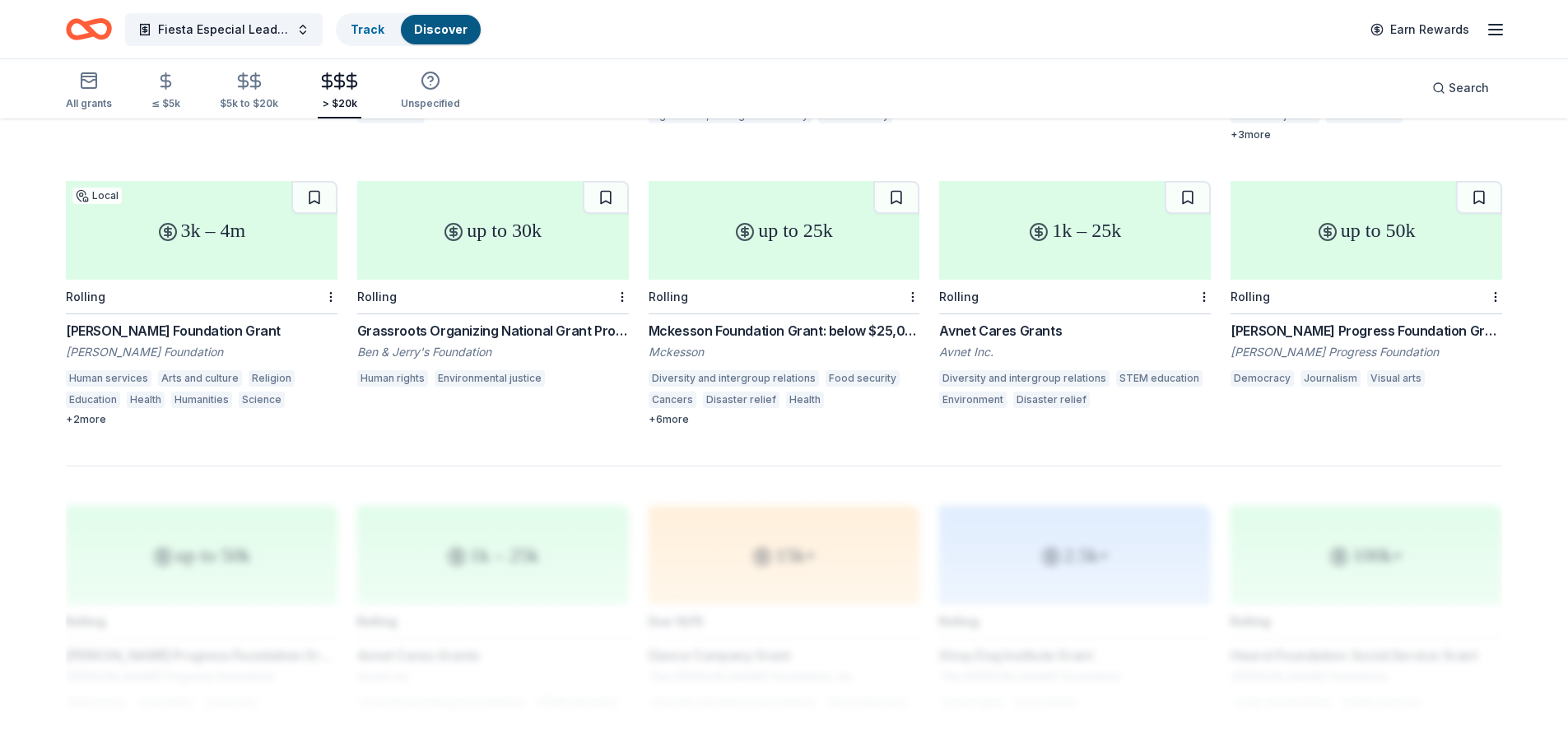
scroll to position [576, 0]
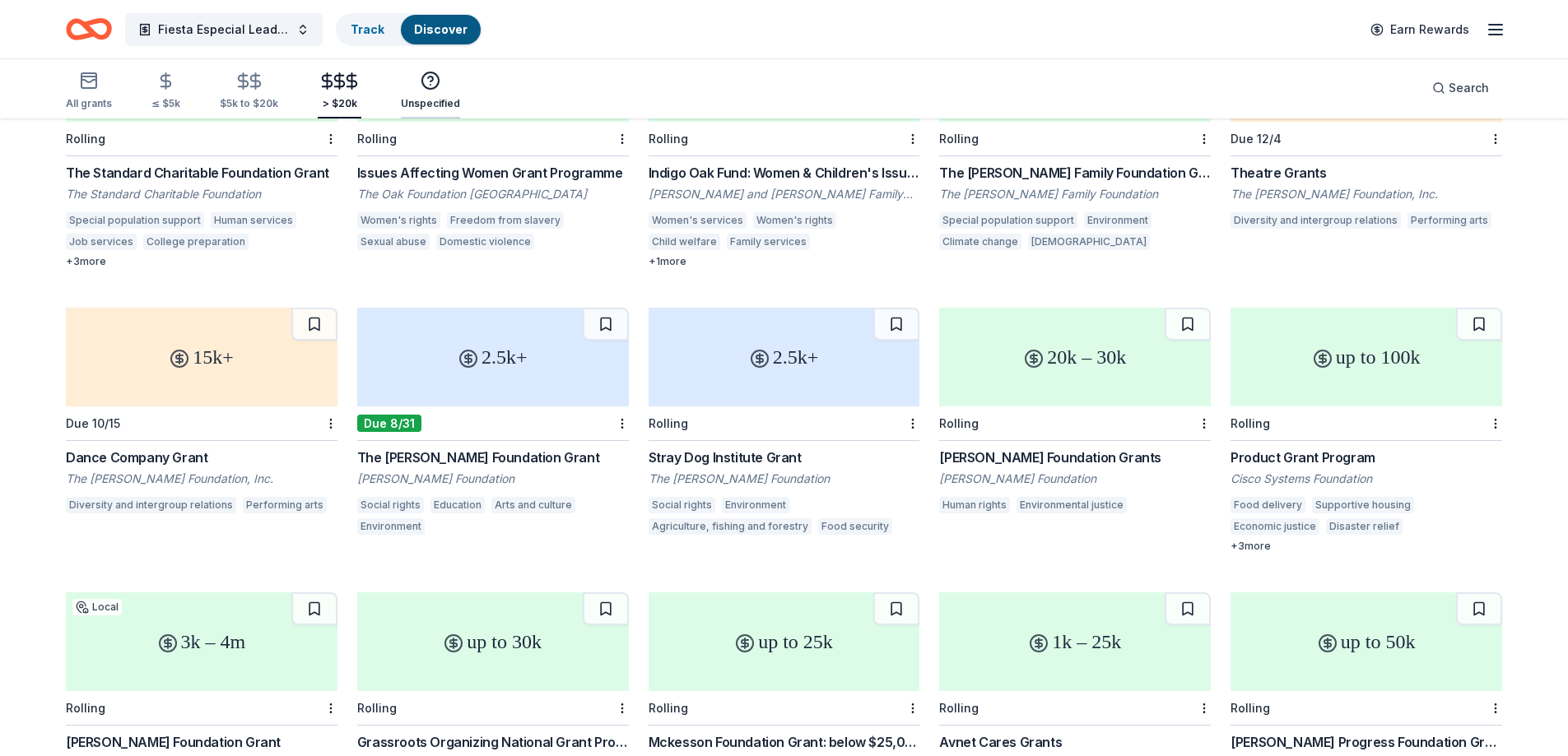
click at [428, 89] on icon "button" at bounding box center [430, 80] width 20 height 20
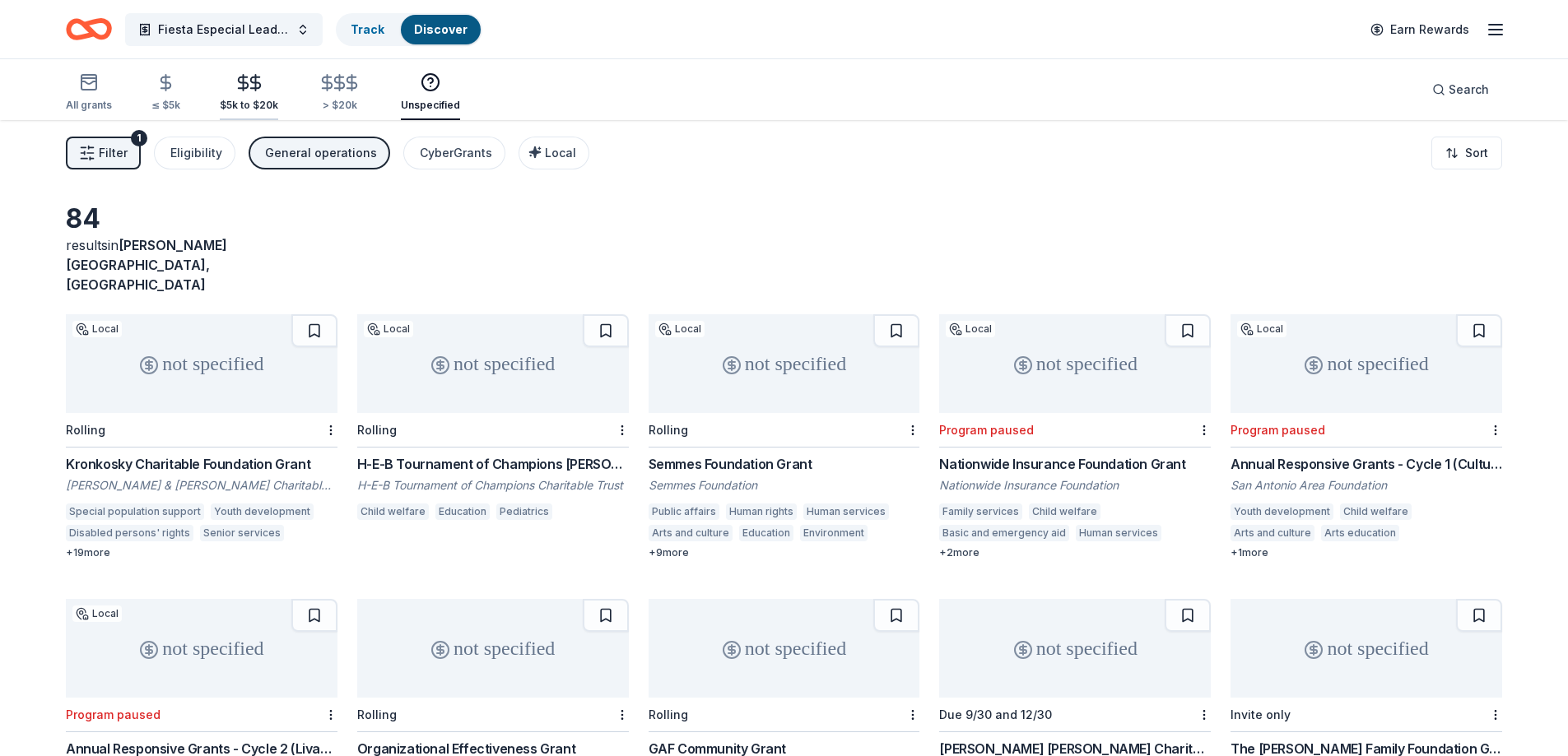
click at [235, 87] on icon "button" at bounding box center [243, 83] width 19 height 19
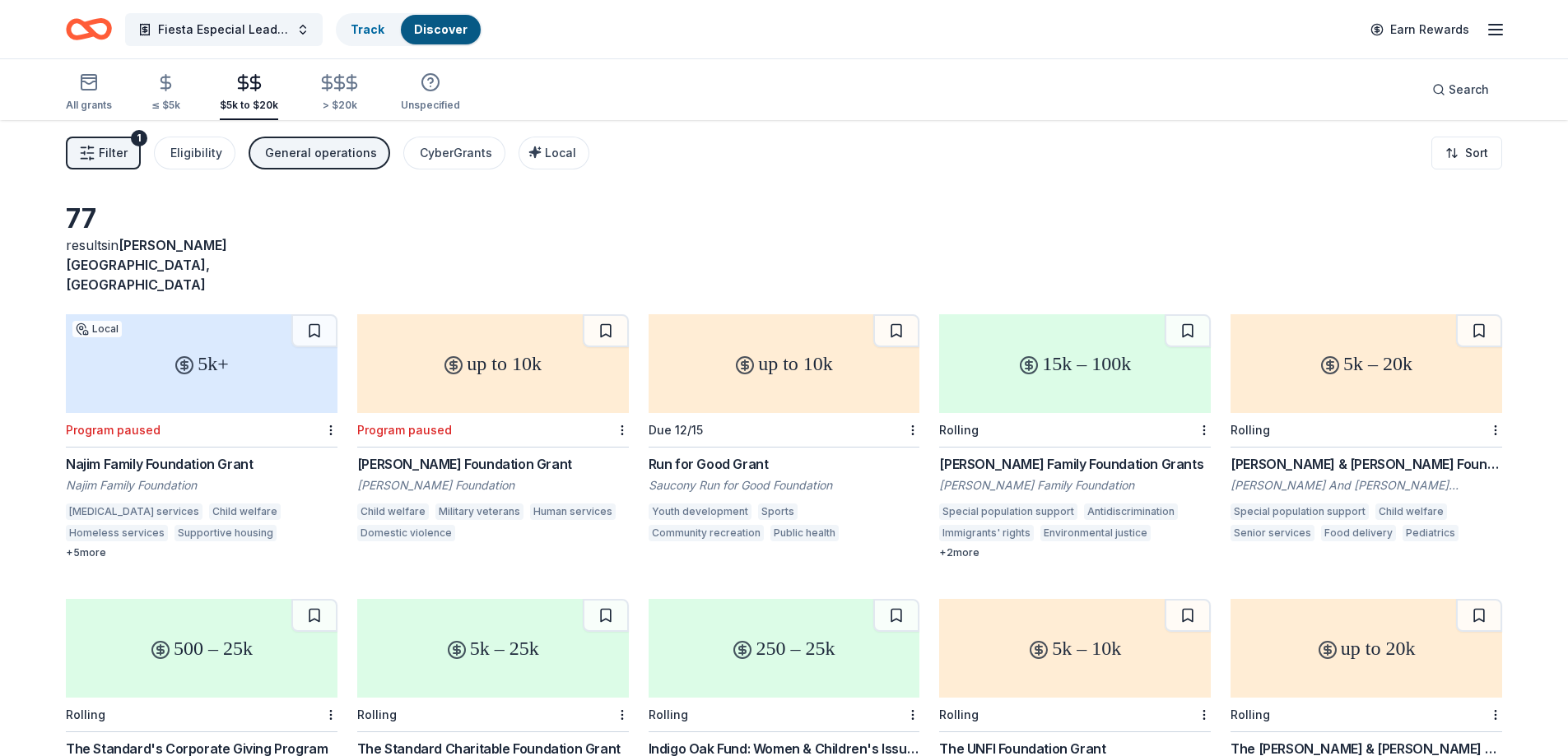
click at [1492, 35] on line "button" at bounding box center [1495, 35] width 13 height 0
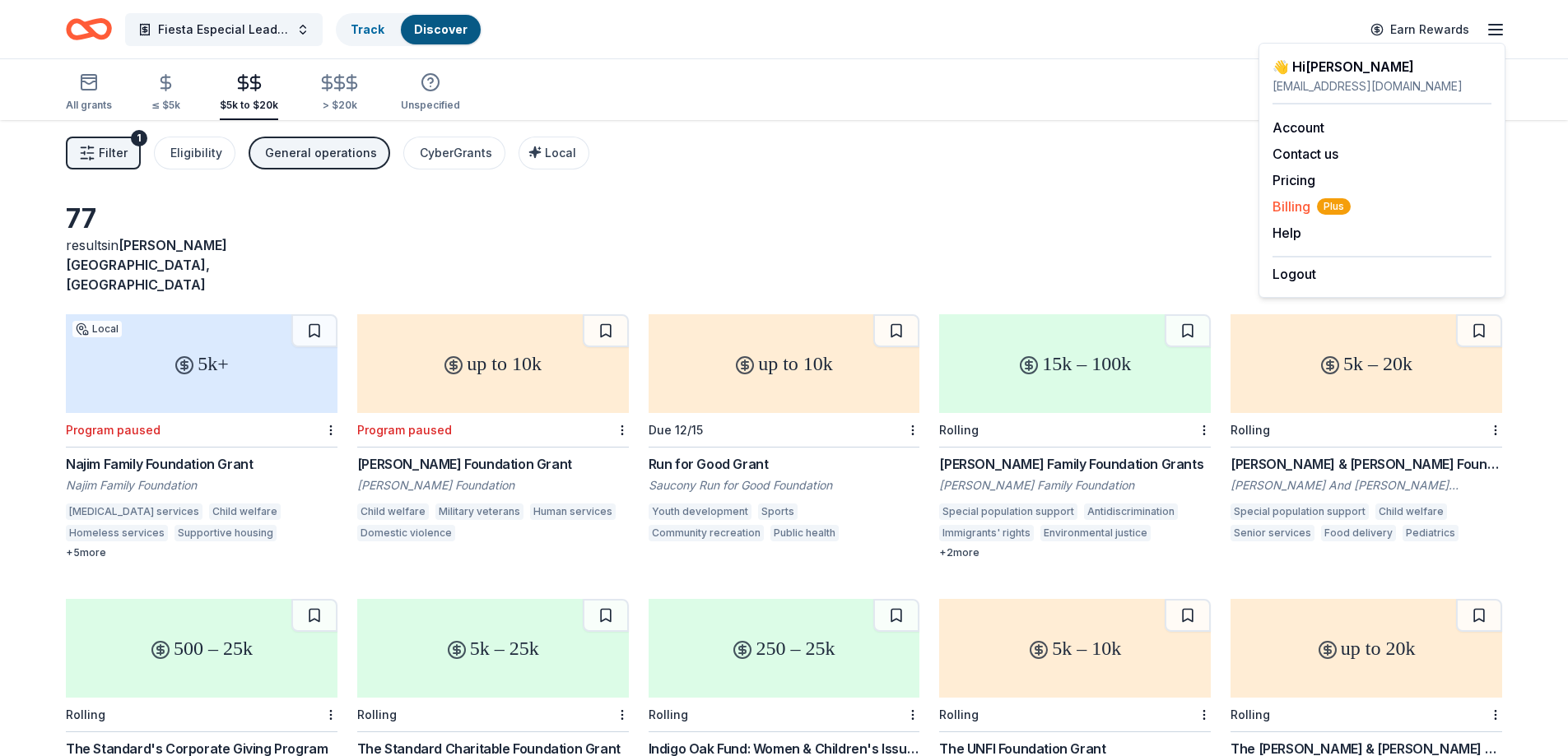
click at [1296, 204] on span "Billing Plus" at bounding box center [1312, 206] width 78 height 20
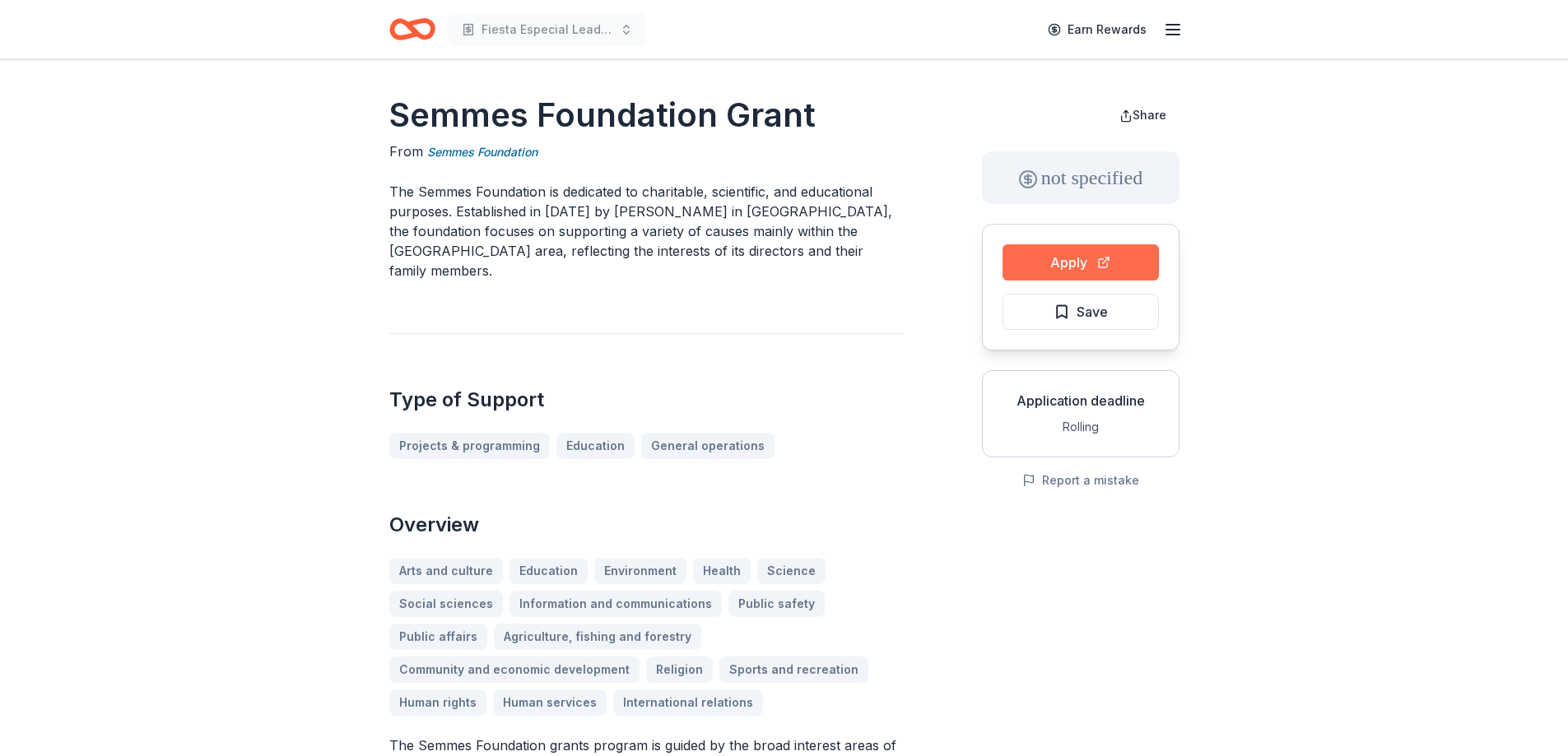
click at [1090, 261] on button "Apply" at bounding box center [1081, 262] width 157 height 37
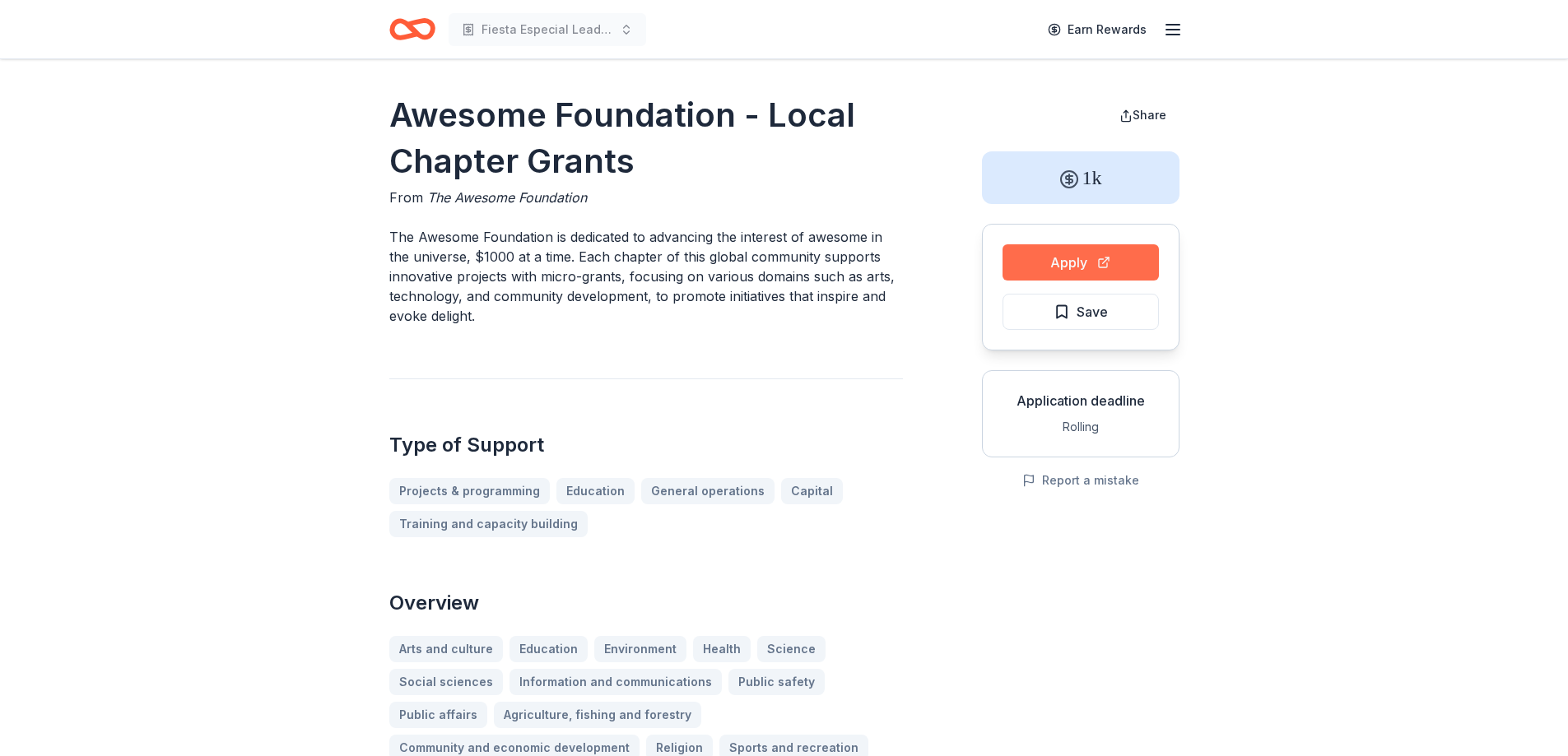
drag, startPoint x: 1092, startPoint y: 259, endPoint x: 1077, endPoint y: 266, distance: 16.6
click at [1077, 266] on button "Apply" at bounding box center [1081, 262] width 157 height 37
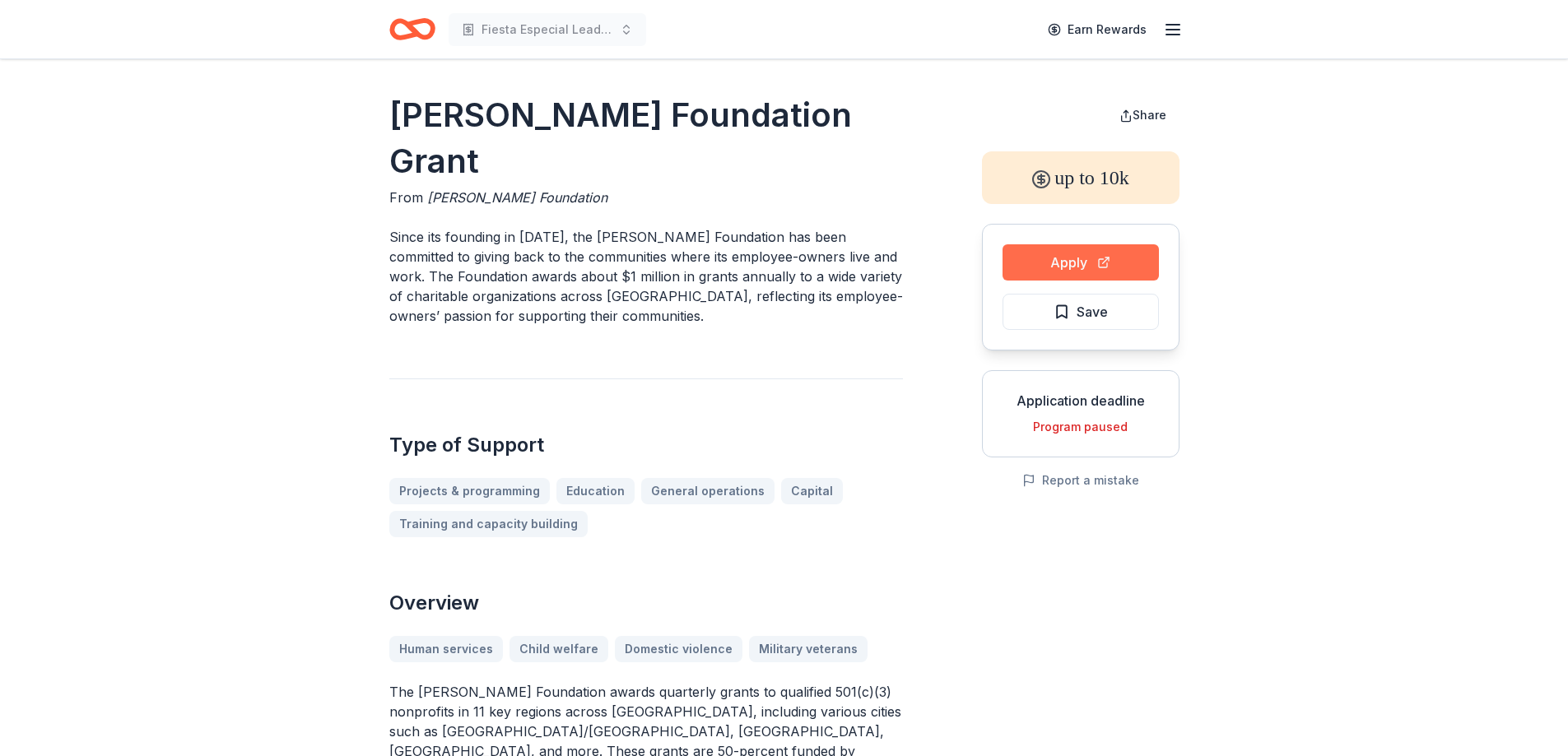
click at [1038, 257] on button "Apply" at bounding box center [1081, 262] width 157 height 37
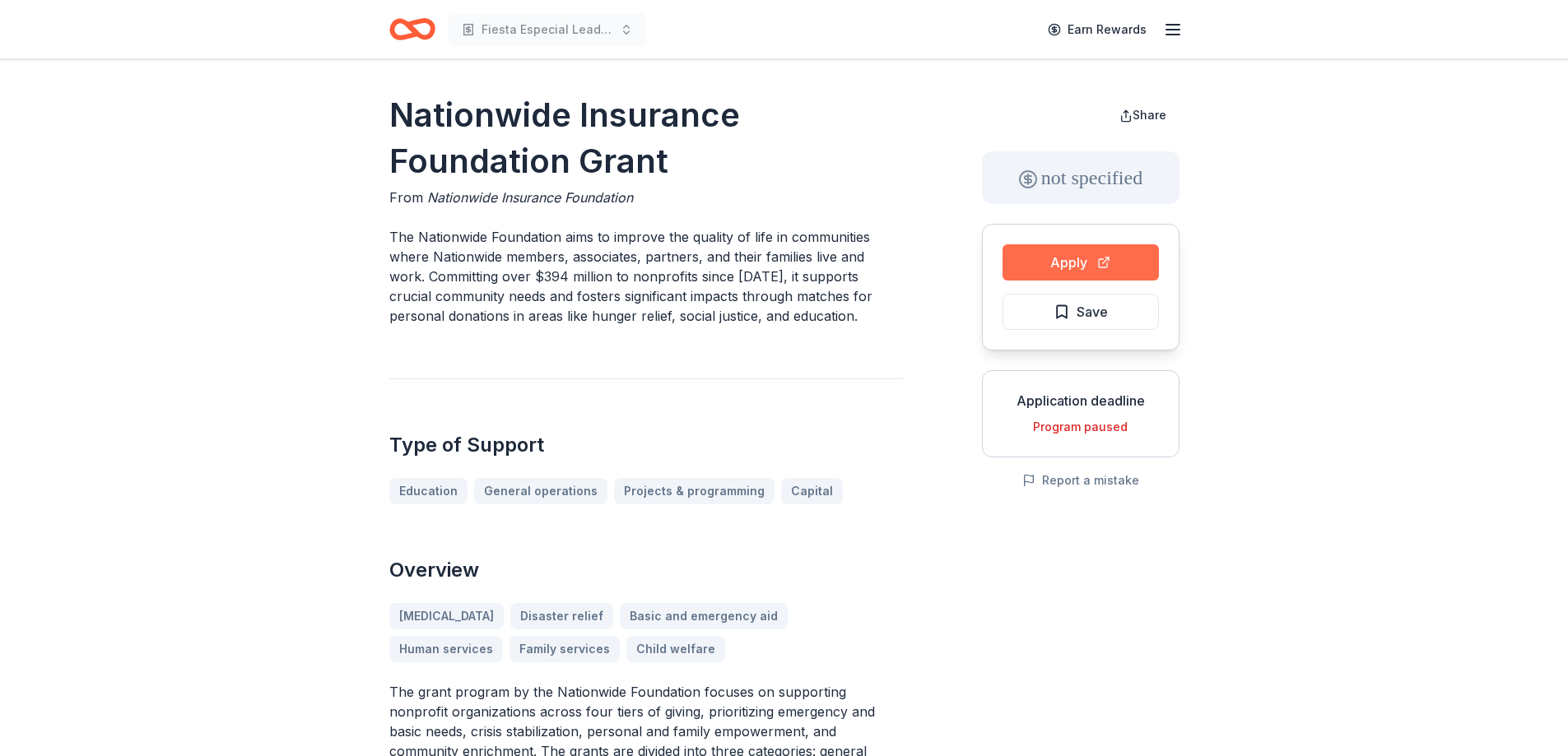
click at [1028, 265] on button "Apply" at bounding box center [1081, 262] width 157 height 37
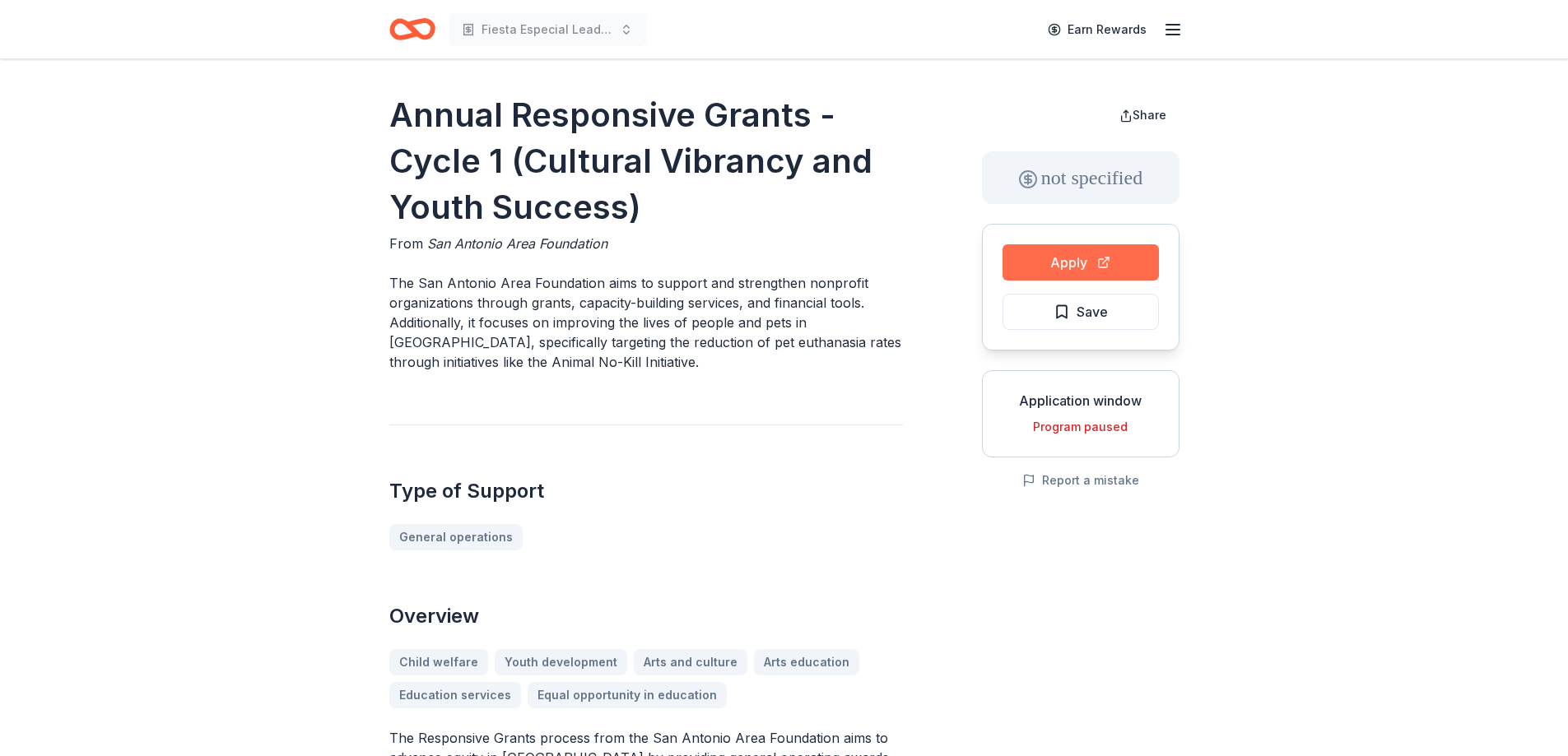
click at [1085, 261] on button "Apply" at bounding box center [1081, 262] width 157 height 37
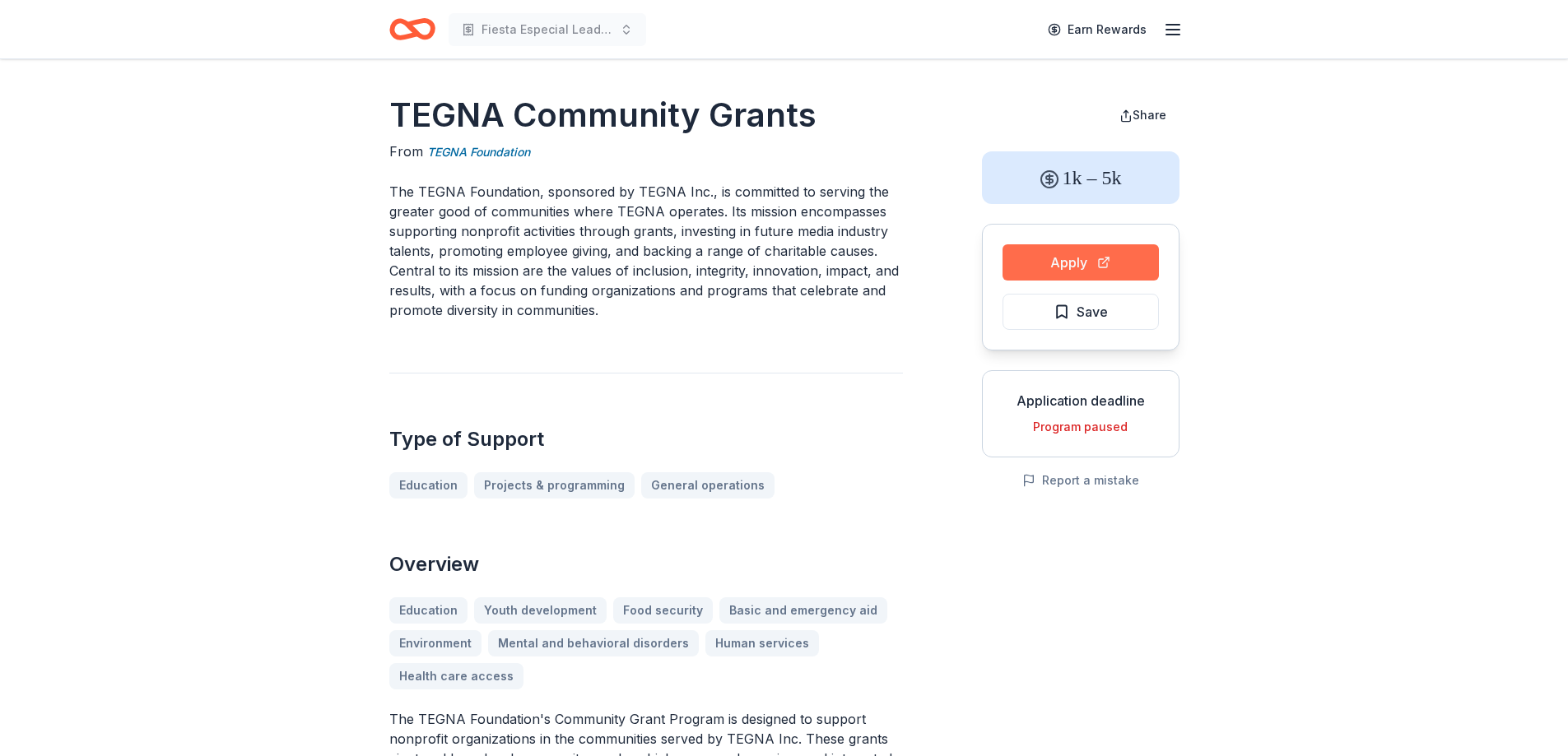
click at [1031, 265] on button "Apply" at bounding box center [1081, 262] width 157 height 37
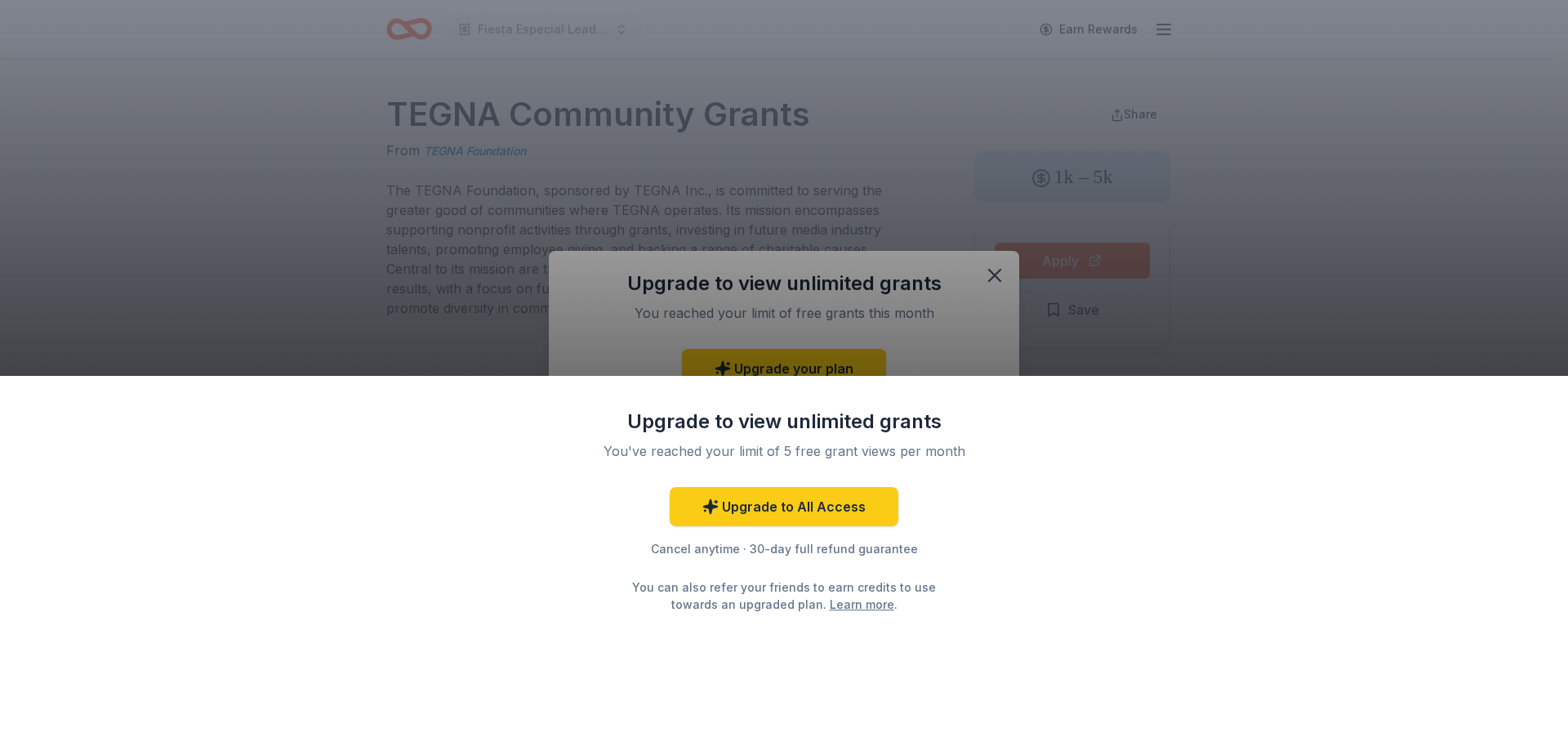
click at [677, 559] on div "Upgrade to All Access Cancel anytime · 30-day full refund guarantee You can als…" at bounding box center [784, 550] width 424 height 126
click at [974, 288] on div "Upgrade to view unlimited grants You've reached your limit of 5 free grant view…" at bounding box center [784, 376] width 1568 height 751
click at [1000, 271] on div "Upgrade to view unlimited grants You've reached your limit of 5 free grant view…" at bounding box center [784, 376] width 1568 height 751
click at [830, 606] on link "Learn more" at bounding box center [862, 604] width 64 height 17
click at [943, 267] on div "Upgrade to view unlimited grants You've reached your limit of 5 free grant view…" at bounding box center [784, 376] width 1568 height 751
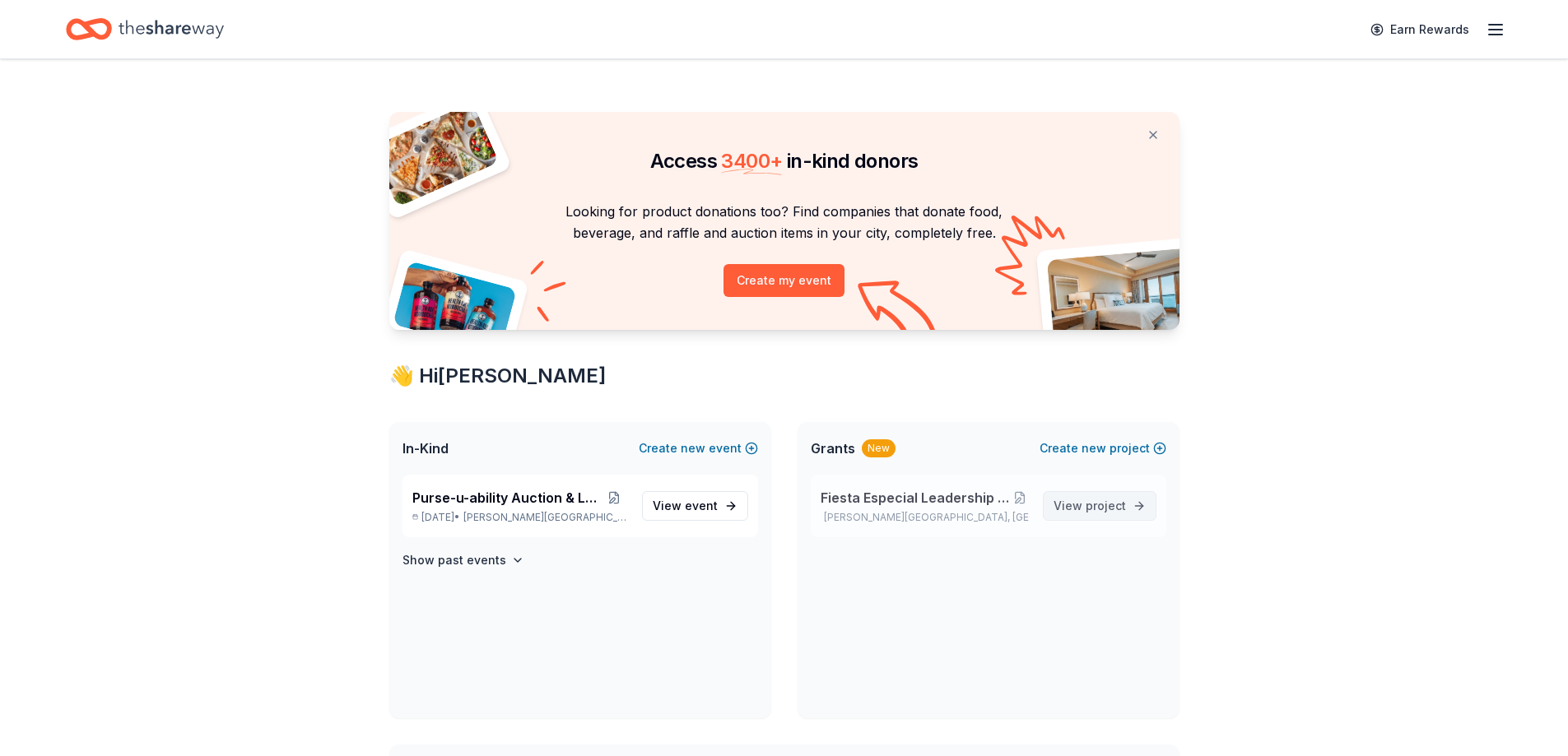
click at [1073, 511] on span "View project" at bounding box center [1089, 506] width 72 height 20
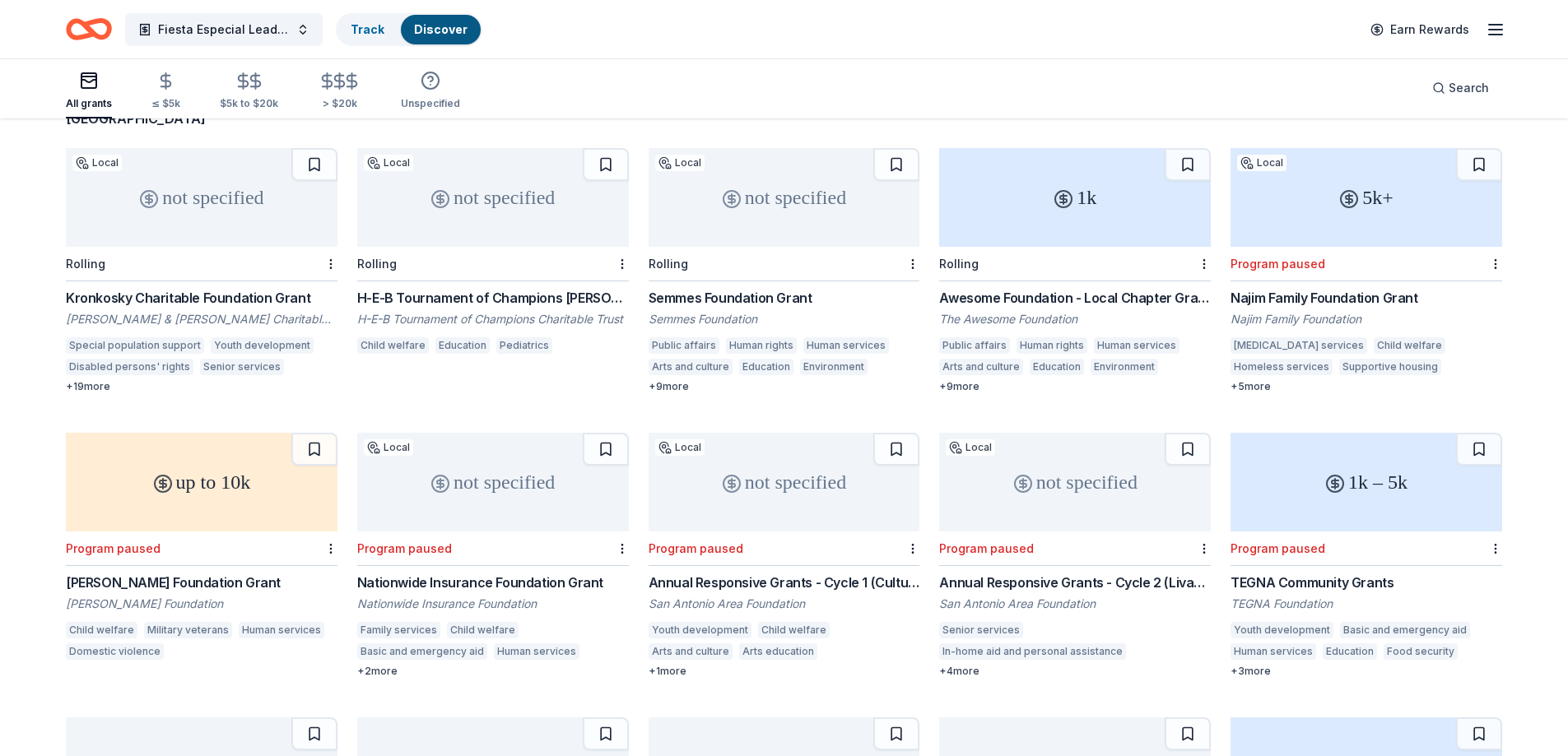
scroll to position [165, 0]
click at [1492, 32] on icon "button" at bounding box center [1495, 29] width 20 height 20
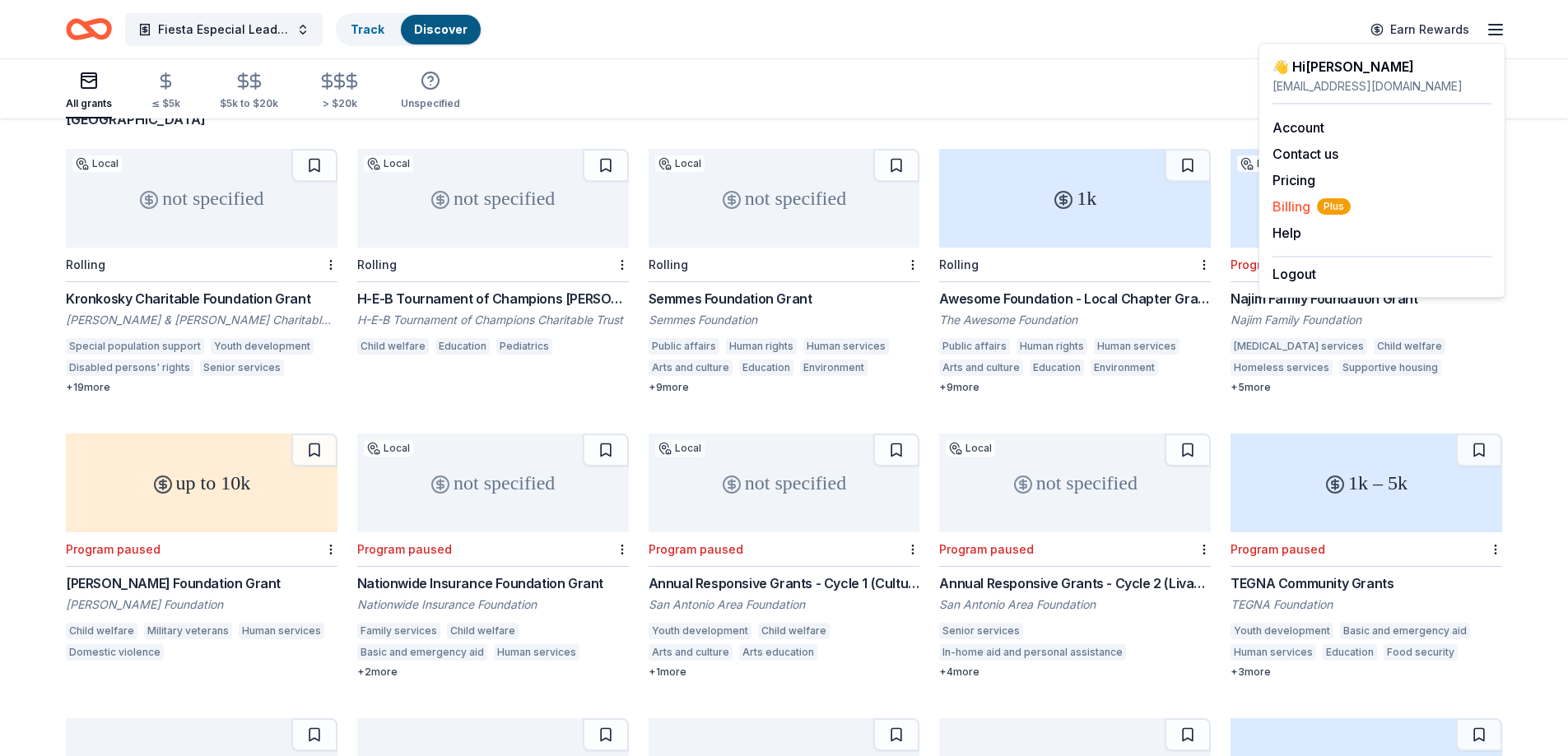
click at [1289, 206] on span "Billing Plus" at bounding box center [1312, 206] width 78 height 20
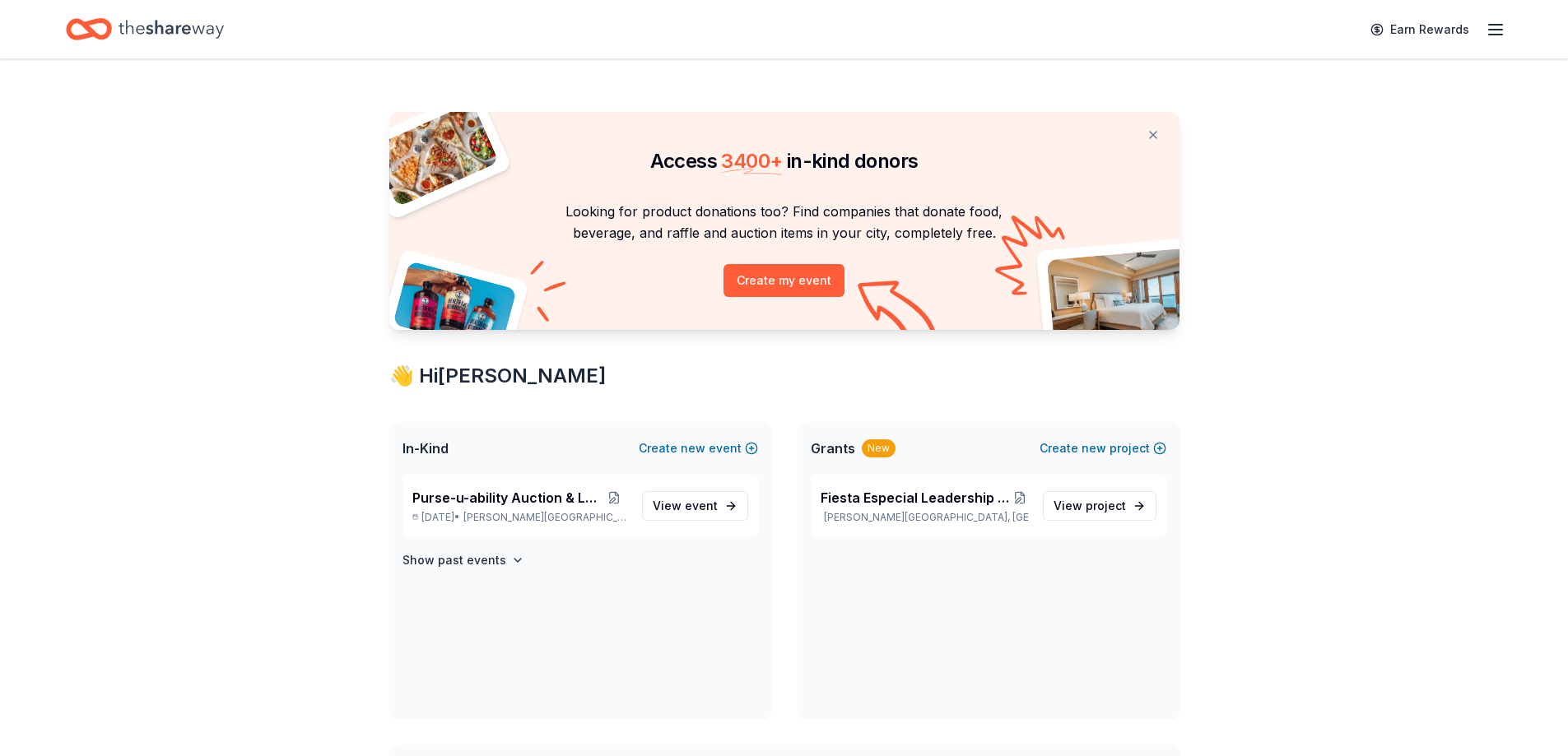
click at [1497, 38] on icon "button" at bounding box center [1495, 29] width 20 height 20
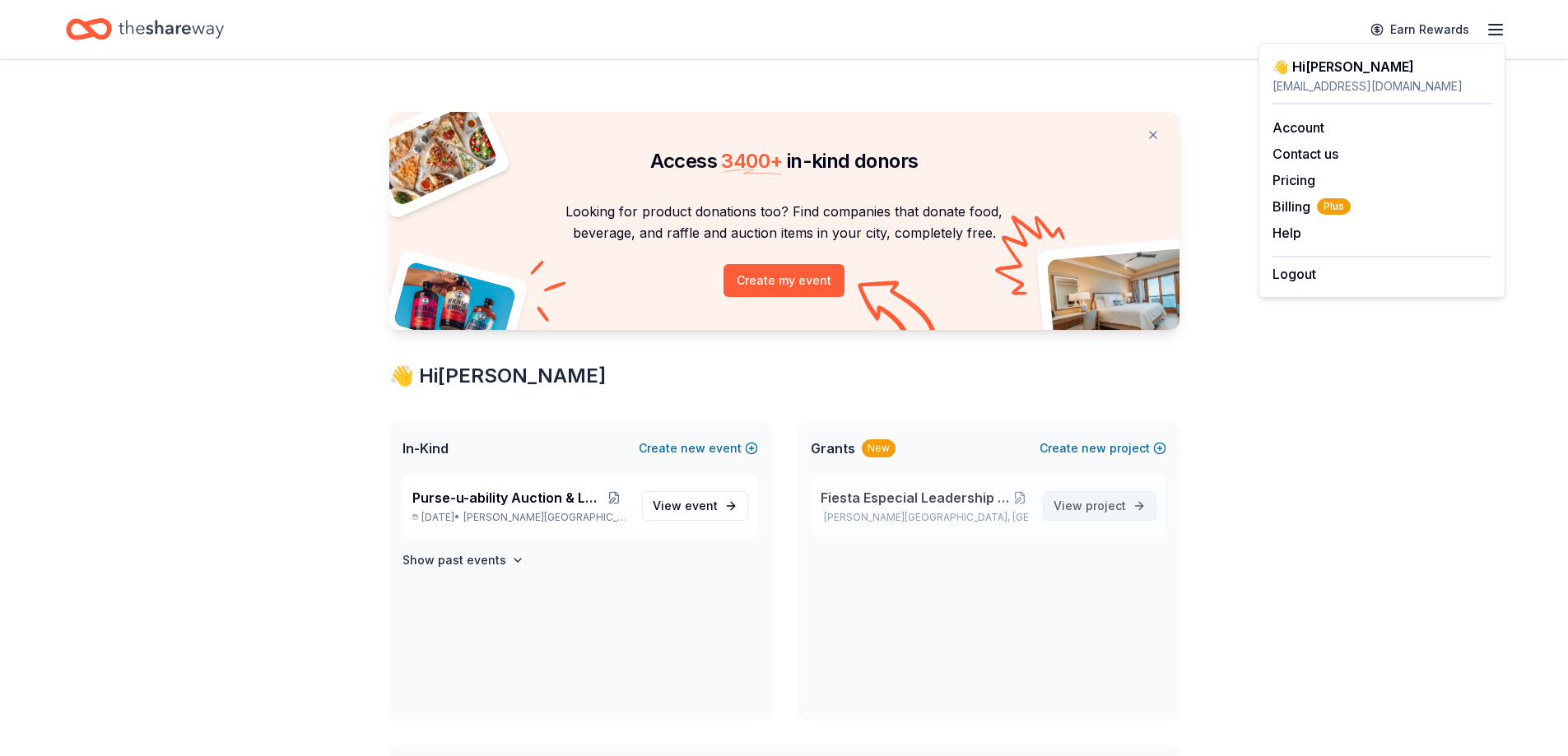
click at [1110, 507] on span "project" at bounding box center [1105, 506] width 40 height 14
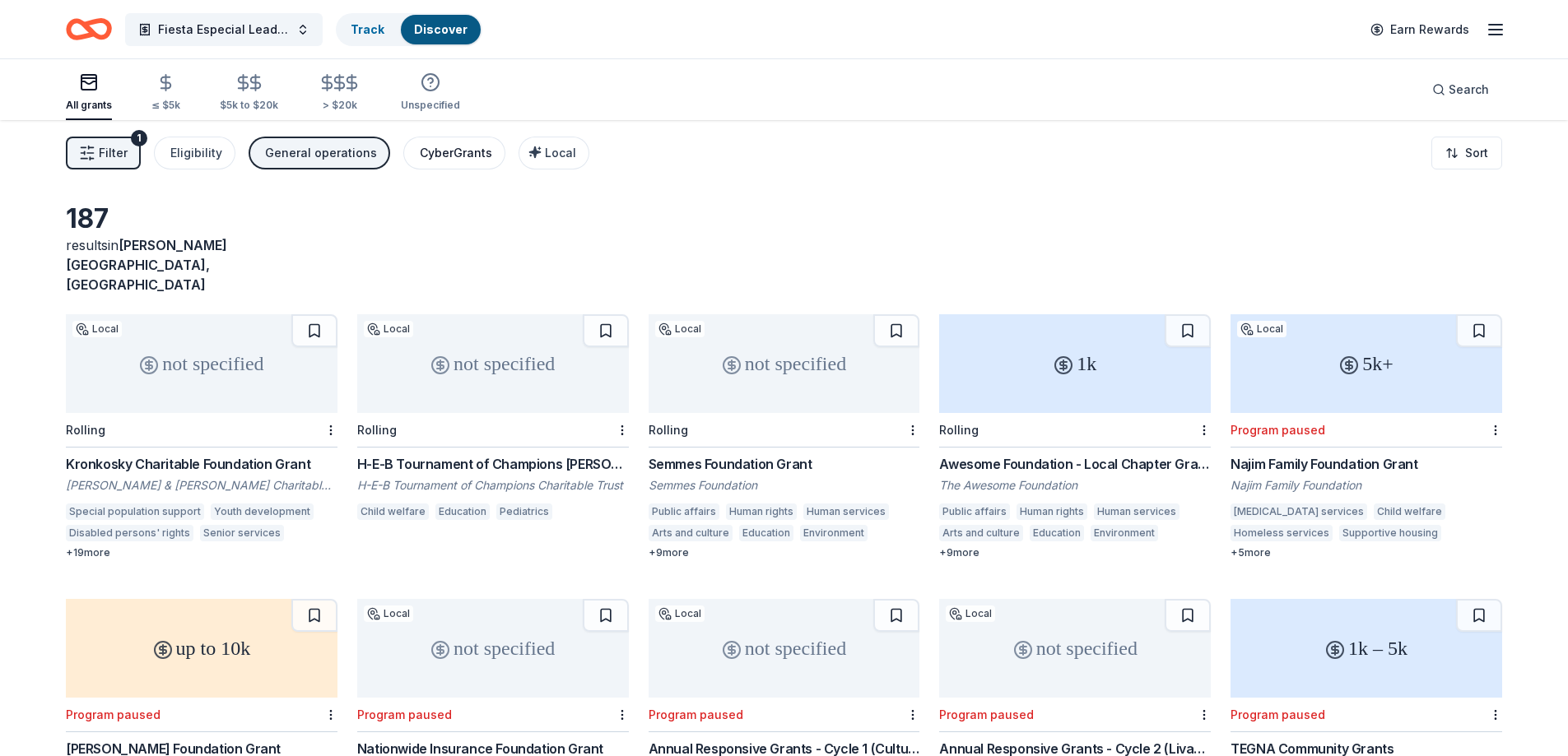
click at [451, 163] on button "CyberGrants" at bounding box center [454, 152] width 102 height 33
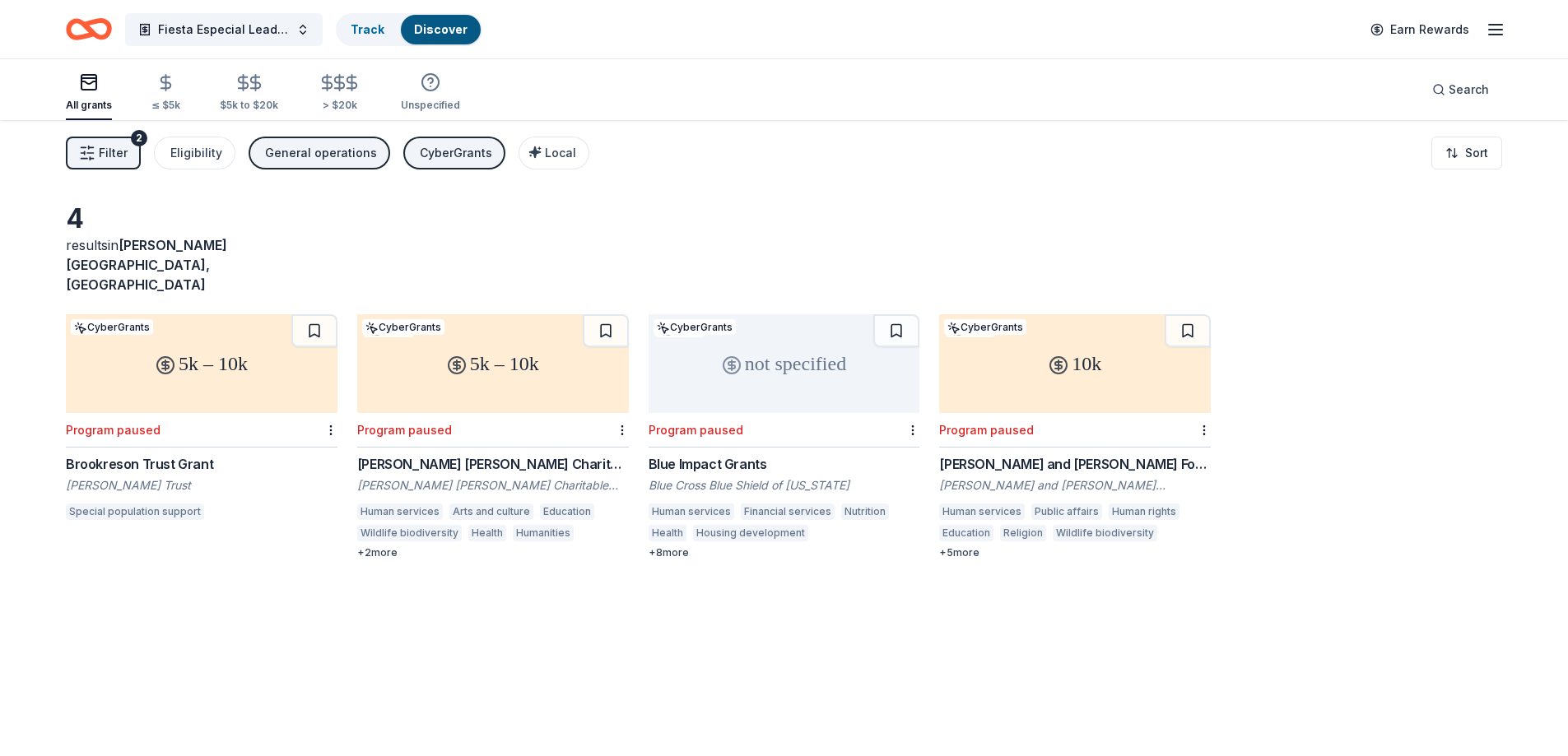
click at [311, 156] on div "General operations" at bounding box center [320, 152] width 112 height 20
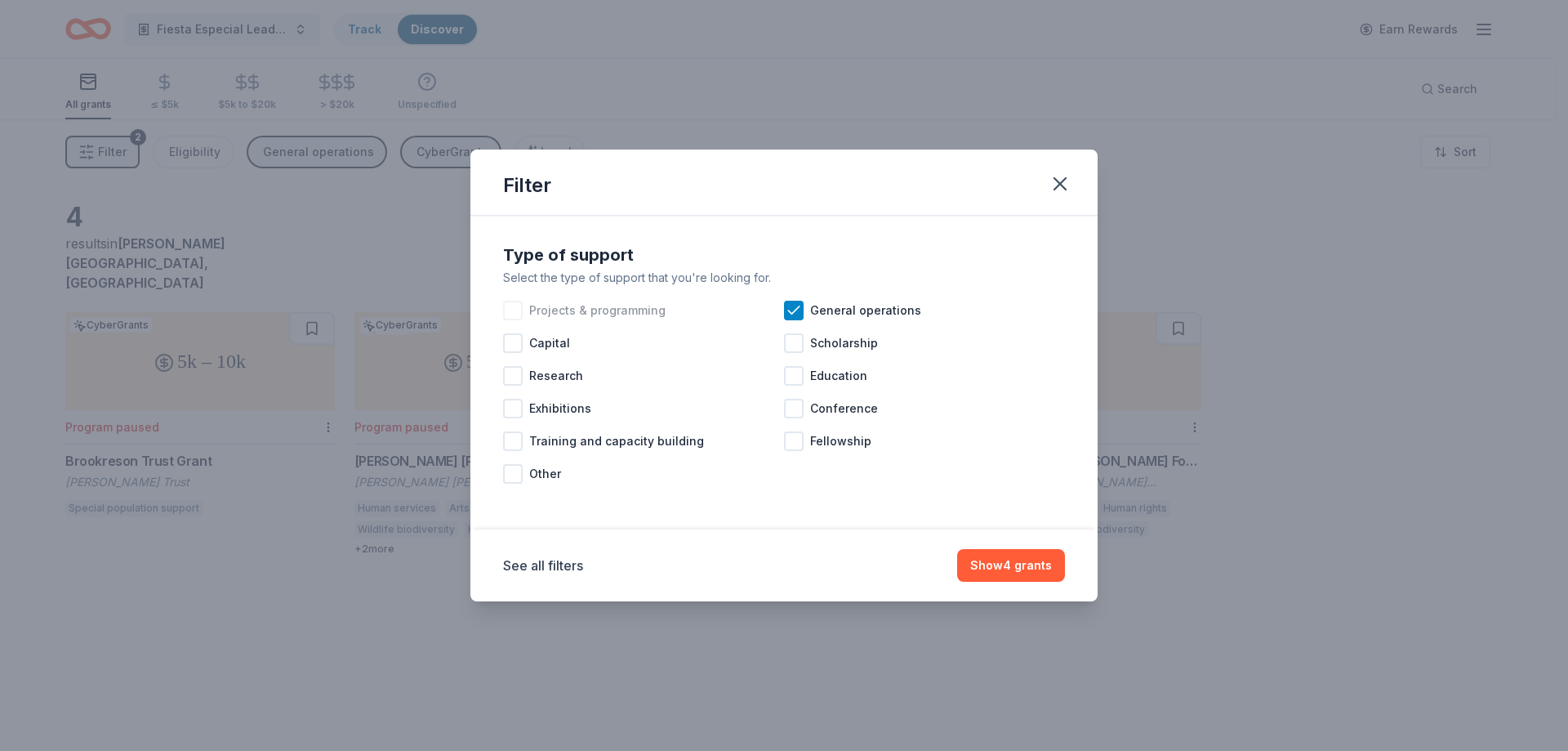
click at [512, 314] on div at bounding box center [512, 310] width 19 height 19
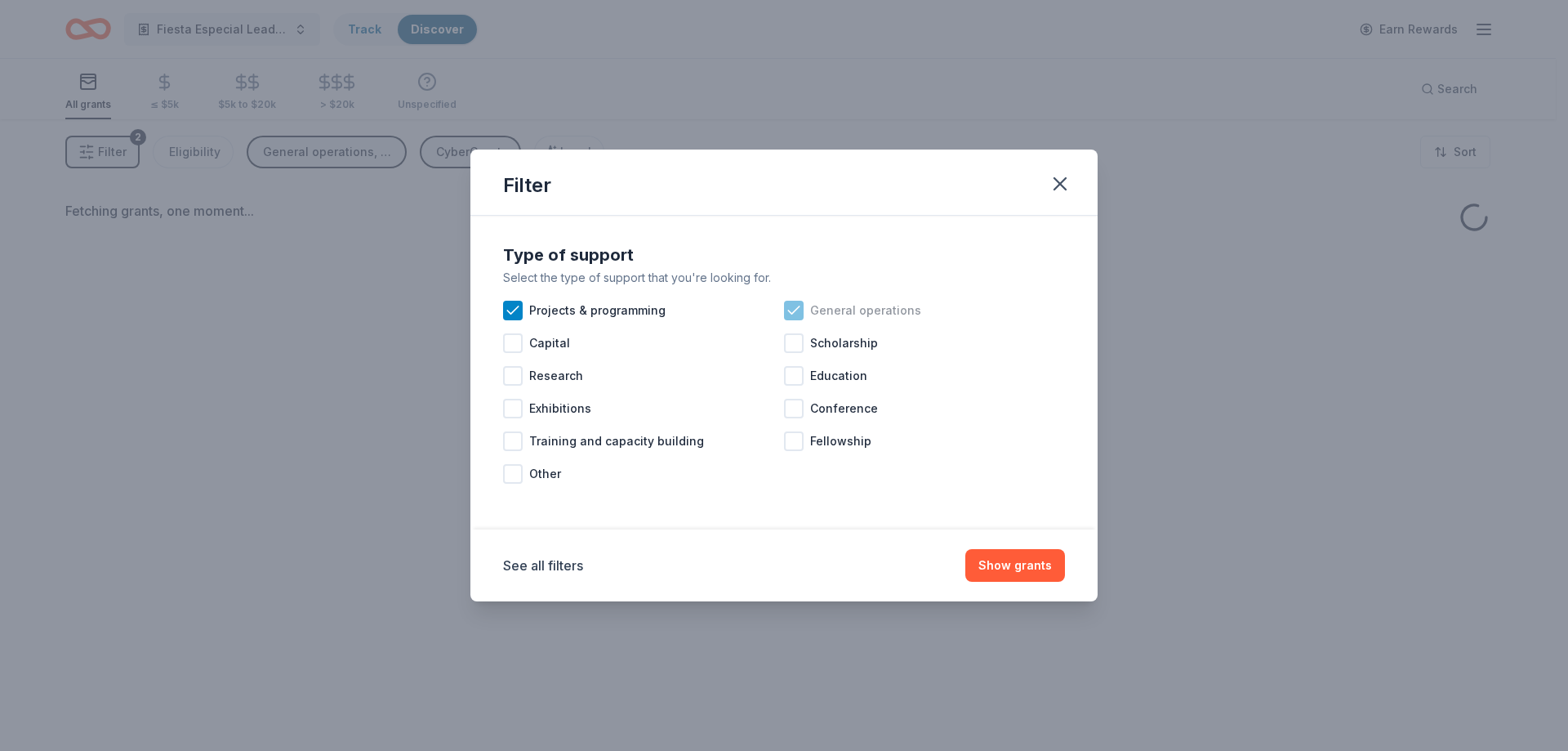
click at [798, 311] on icon at bounding box center [794, 310] width 16 height 16
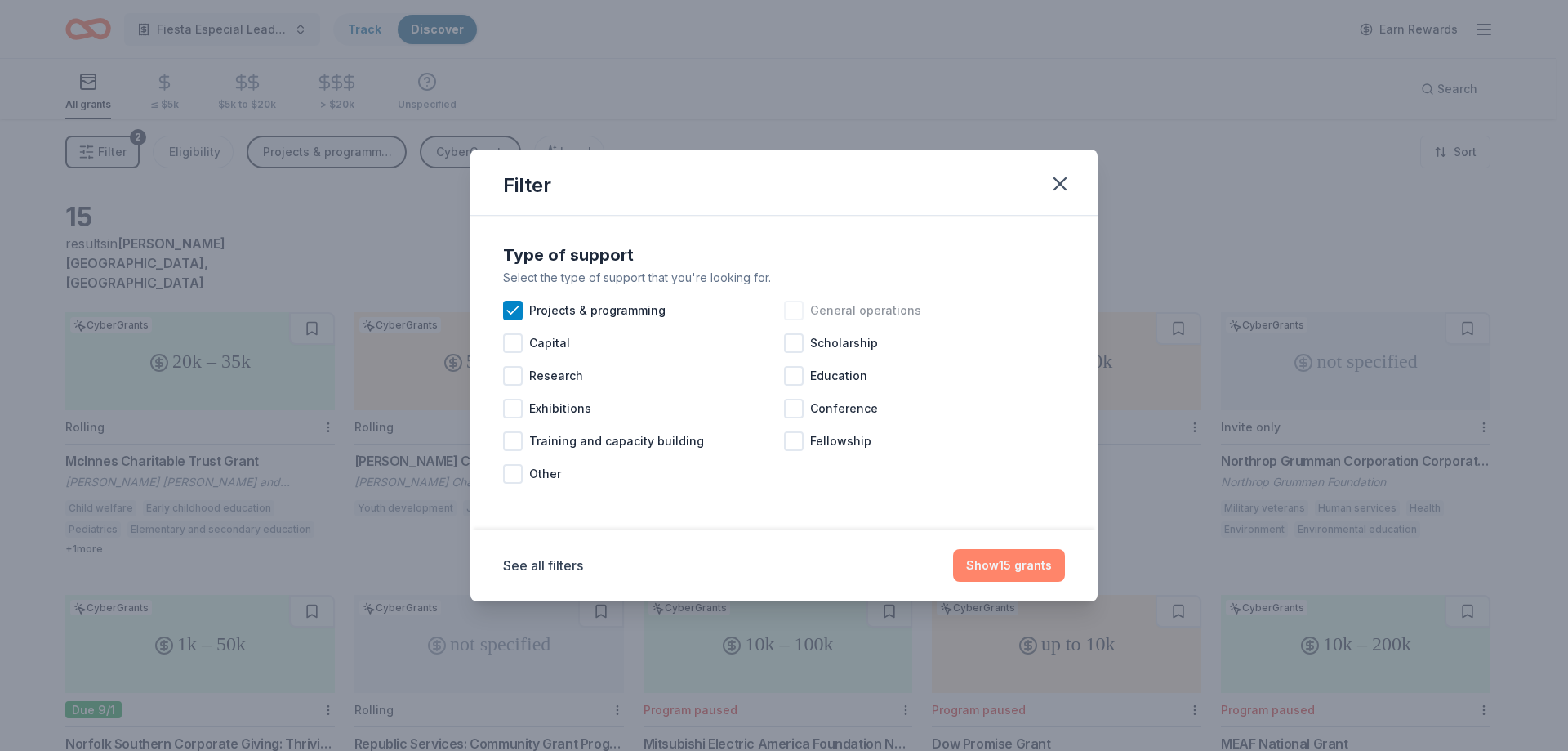
click at [1002, 568] on button "Show 15 grants" at bounding box center [1009, 565] width 112 height 33
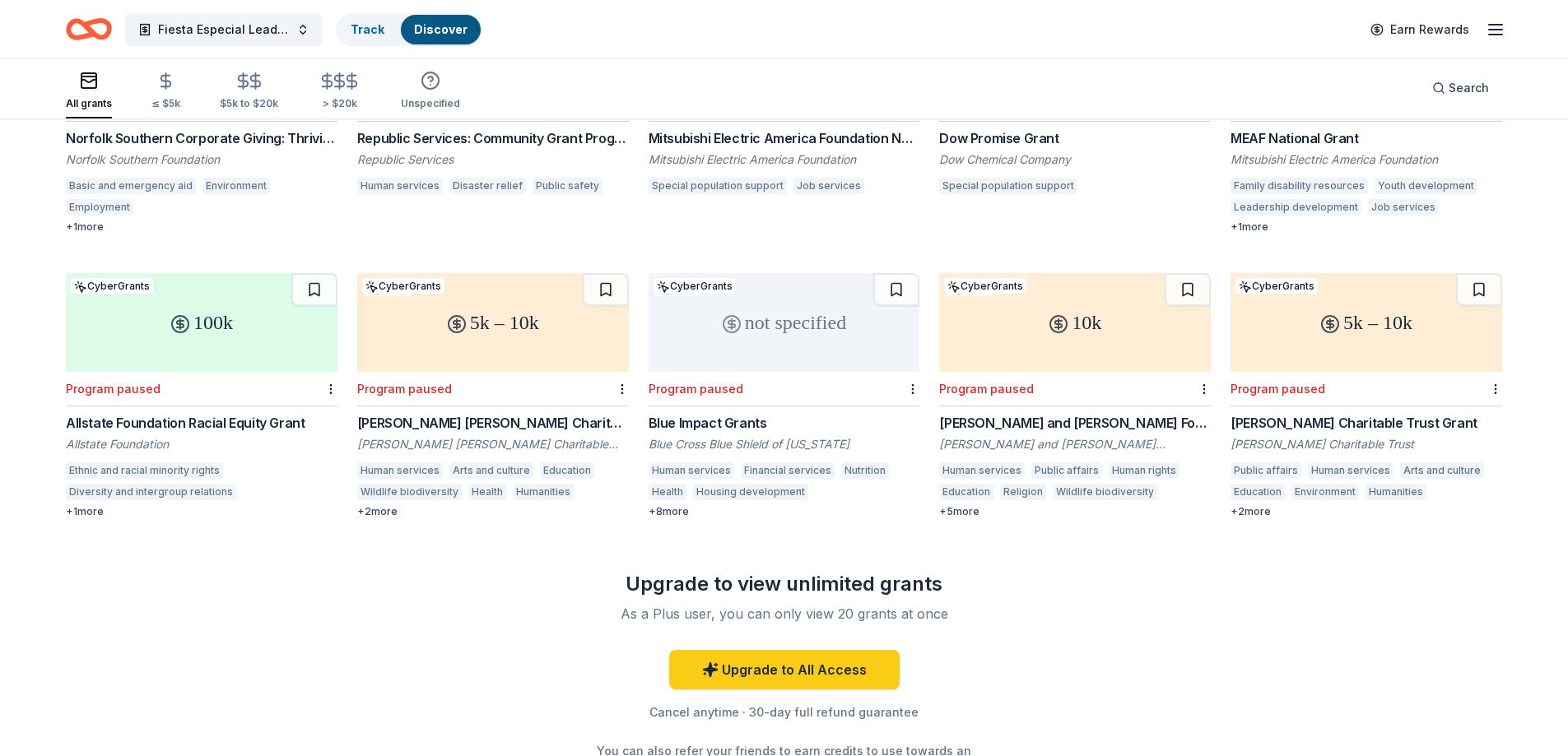
scroll to position [658, 0]
